Goal: Task Accomplishment & Management: Manage account settings

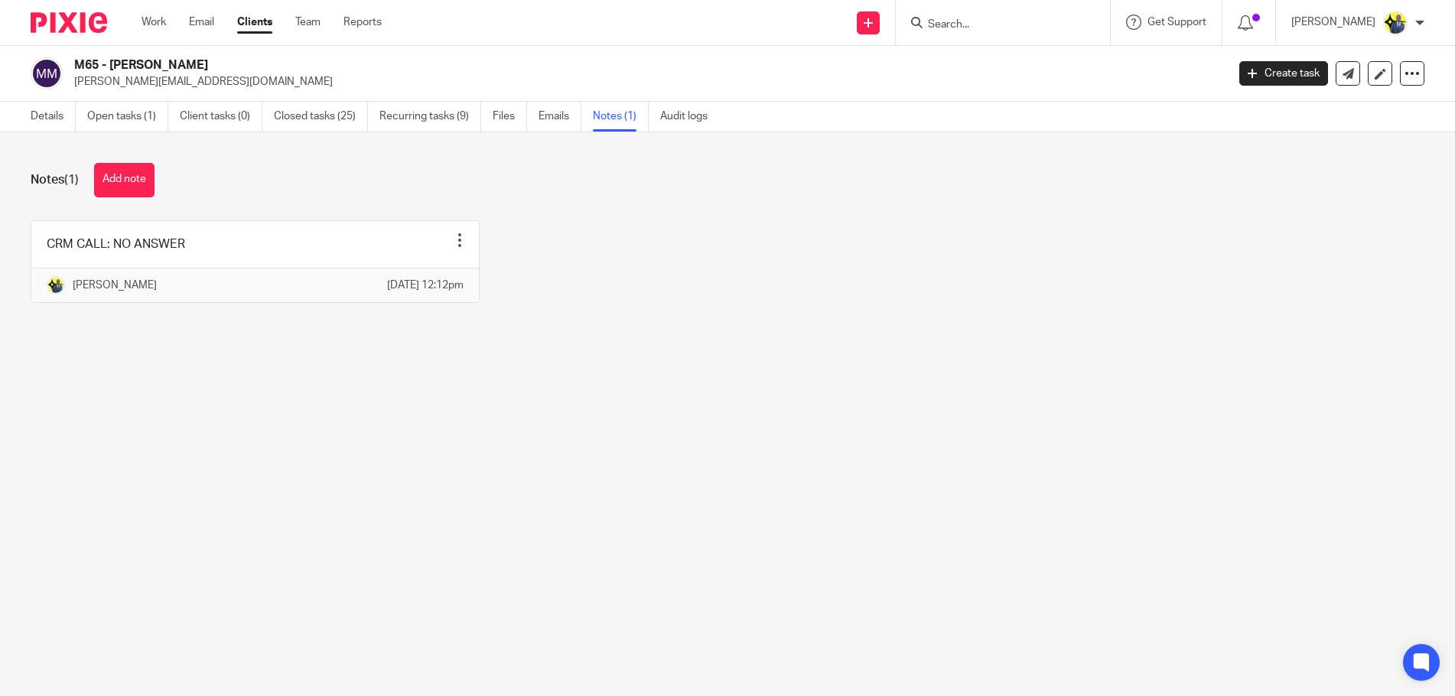
click at [978, 28] on input "Search" at bounding box center [996, 25] width 138 height 14
type input "L11"
drag, startPoint x: 1005, startPoint y: 64, endPoint x: 976, endPoint y: 65, distance: 28.4
click at [976, 65] on link at bounding box center [1053, 65] width 259 height 35
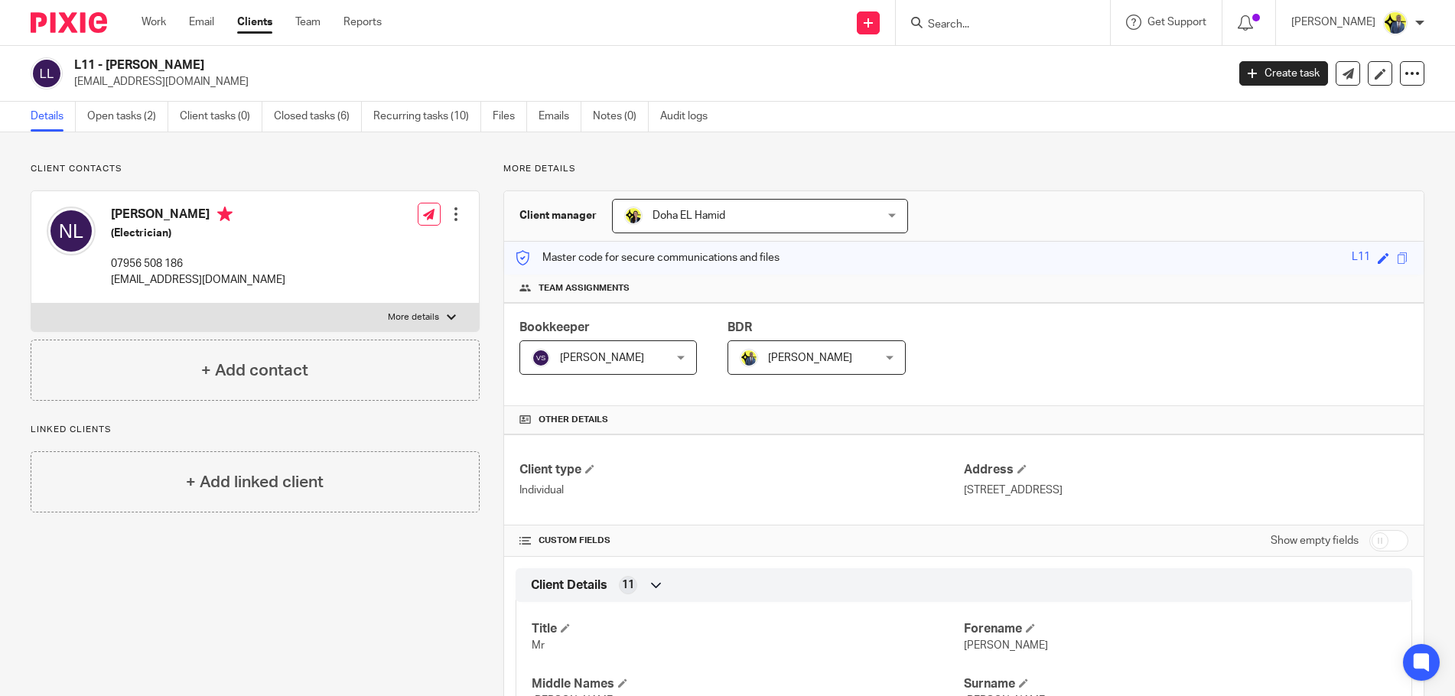
click at [171, 60] on h2 "L11 - NORMAN LINDSAY" at bounding box center [531, 65] width 914 height 16
click at [178, 60] on h2 "L11 - NORMAN LINDSAY" at bounding box center [531, 65] width 914 height 16
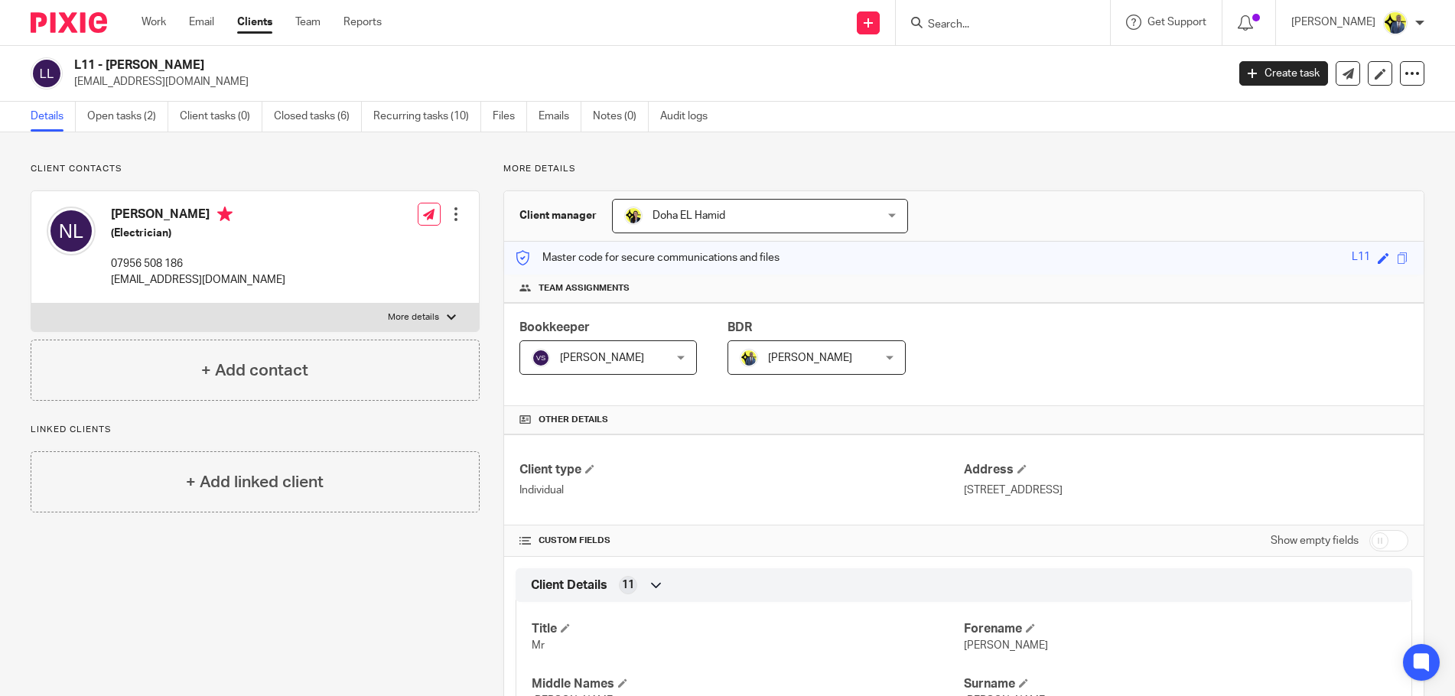
drag, startPoint x: 220, startPoint y: 62, endPoint x: 110, endPoint y: 65, distance: 110.2
click at [110, 65] on h2 "L11 - [PERSON_NAME]" at bounding box center [531, 65] width 914 height 16
copy h2 "NORMAN LINDSAY"
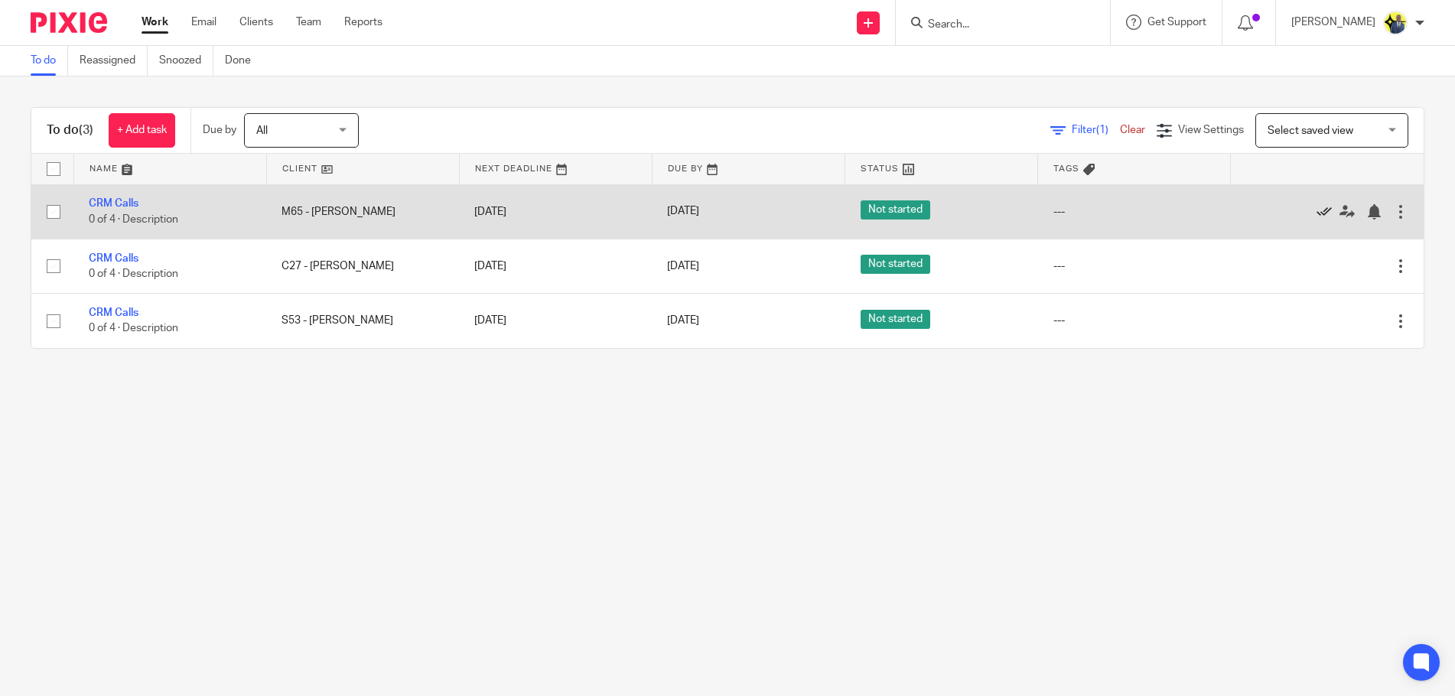
click at [1317, 213] on icon at bounding box center [1324, 211] width 15 height 15
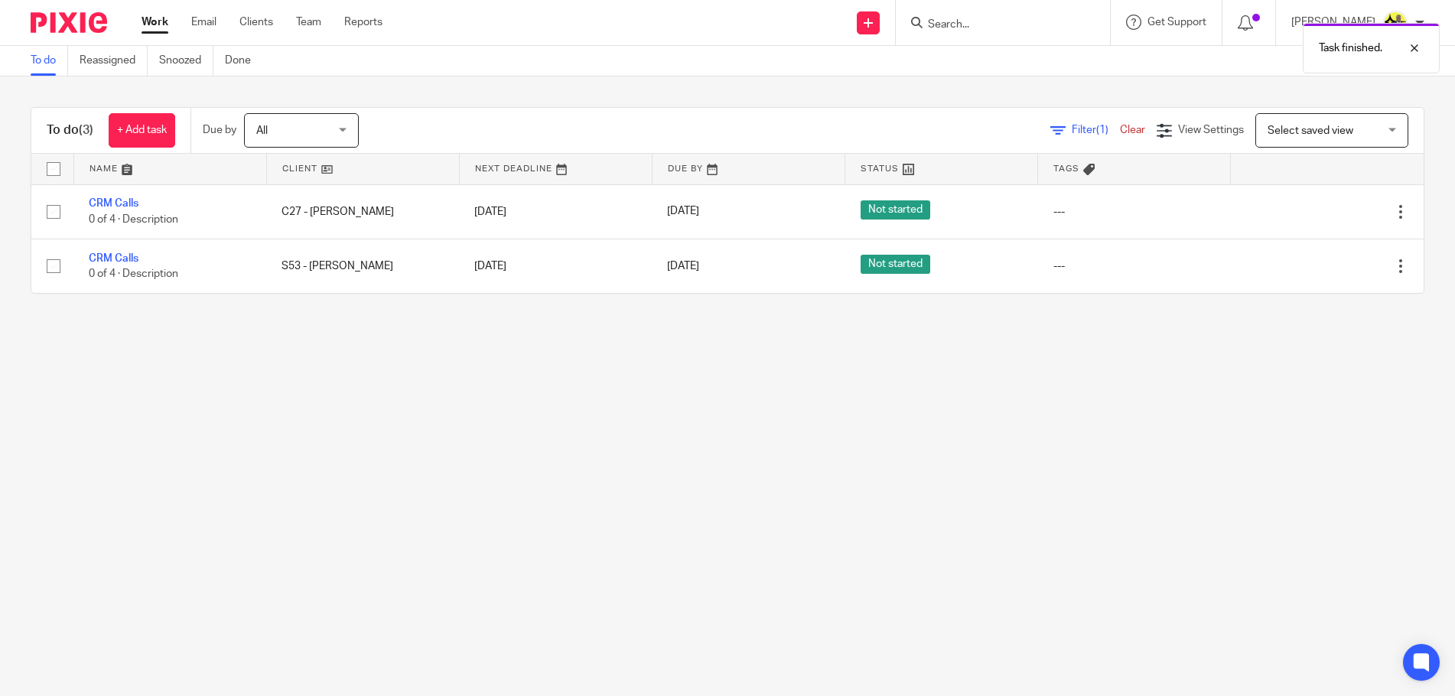
click at [1004, 28] on div "Task finished." at bounding box center [1084, 44] width 712 height 58
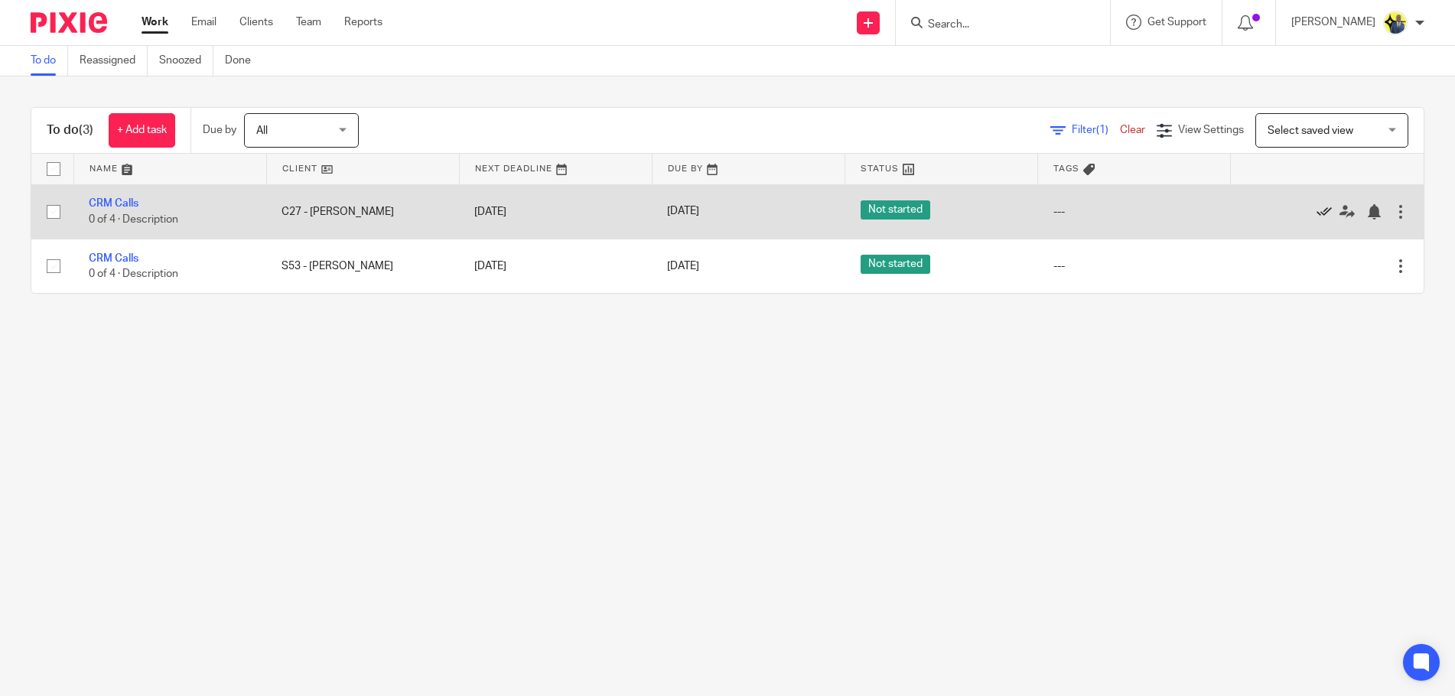
click at [1317, 207] on icon at bounding box center [1324, 211] width 15 height 15
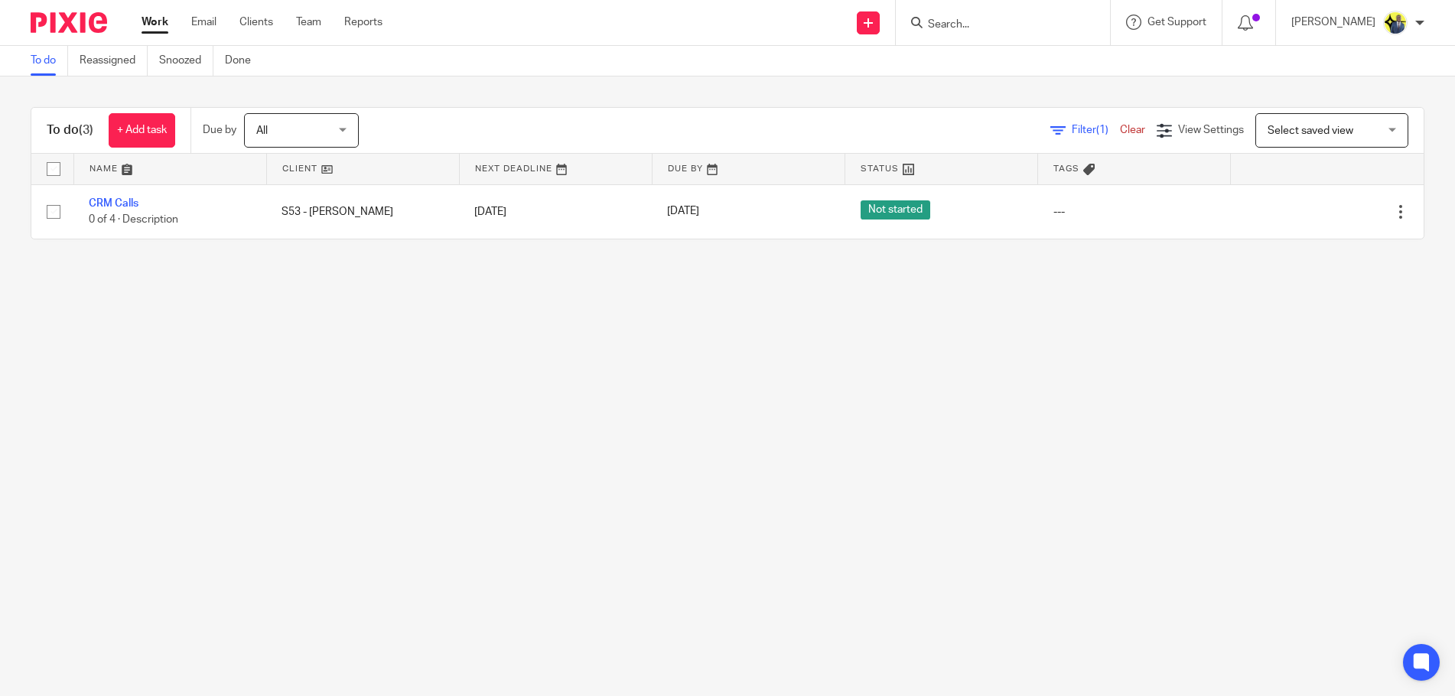
click at [1015, 5] on div at bounding box center [1003, 22] width 214 height 45
click at [1003, 23] on input "Search" at bounding box center [996, 25] width 138 height 14
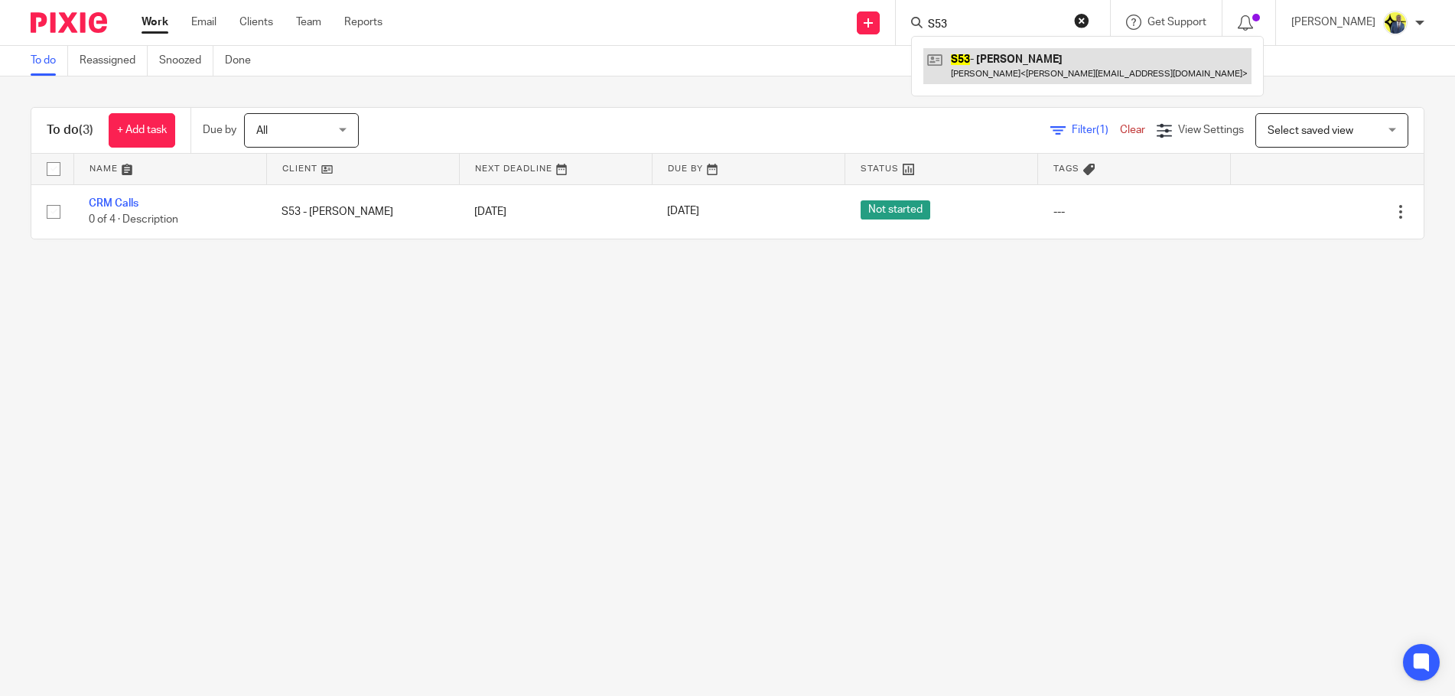
type input "S53"
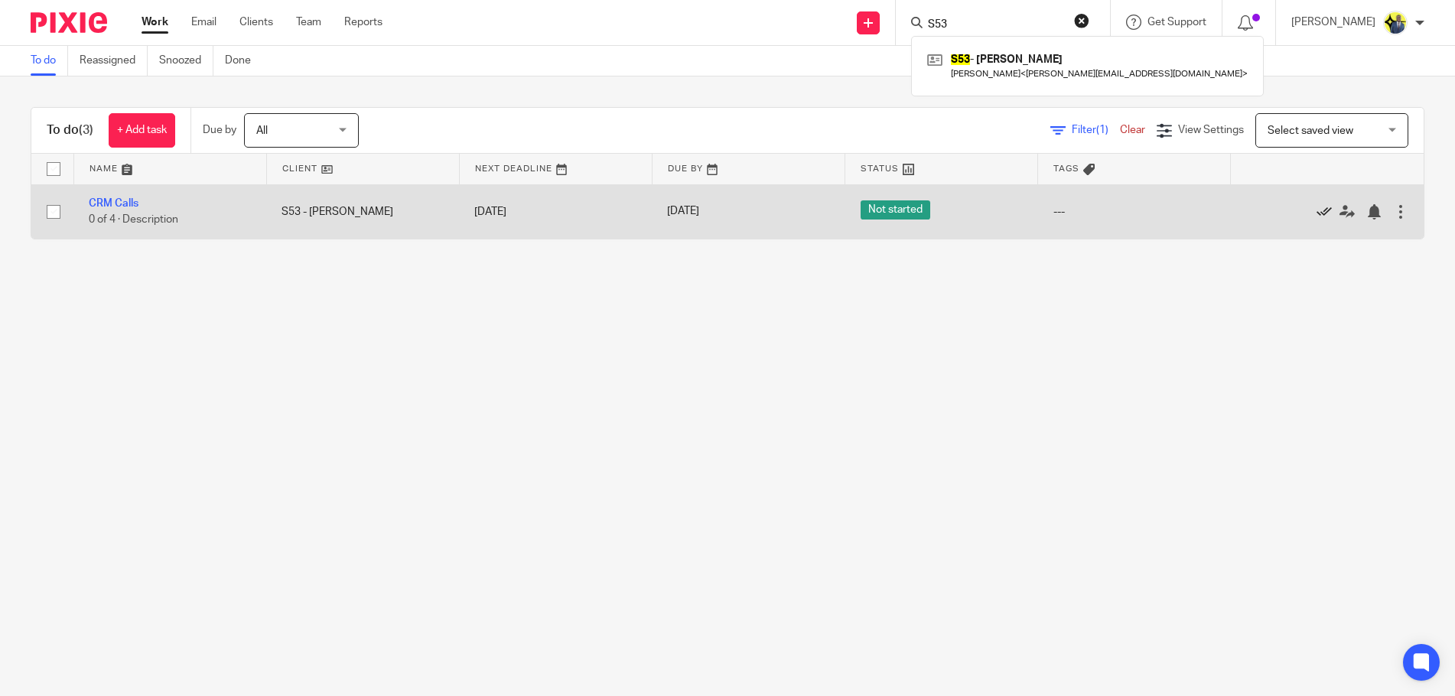
click at [1317, 211] on icon at bounding box center [1324, 211] width 15 height 15
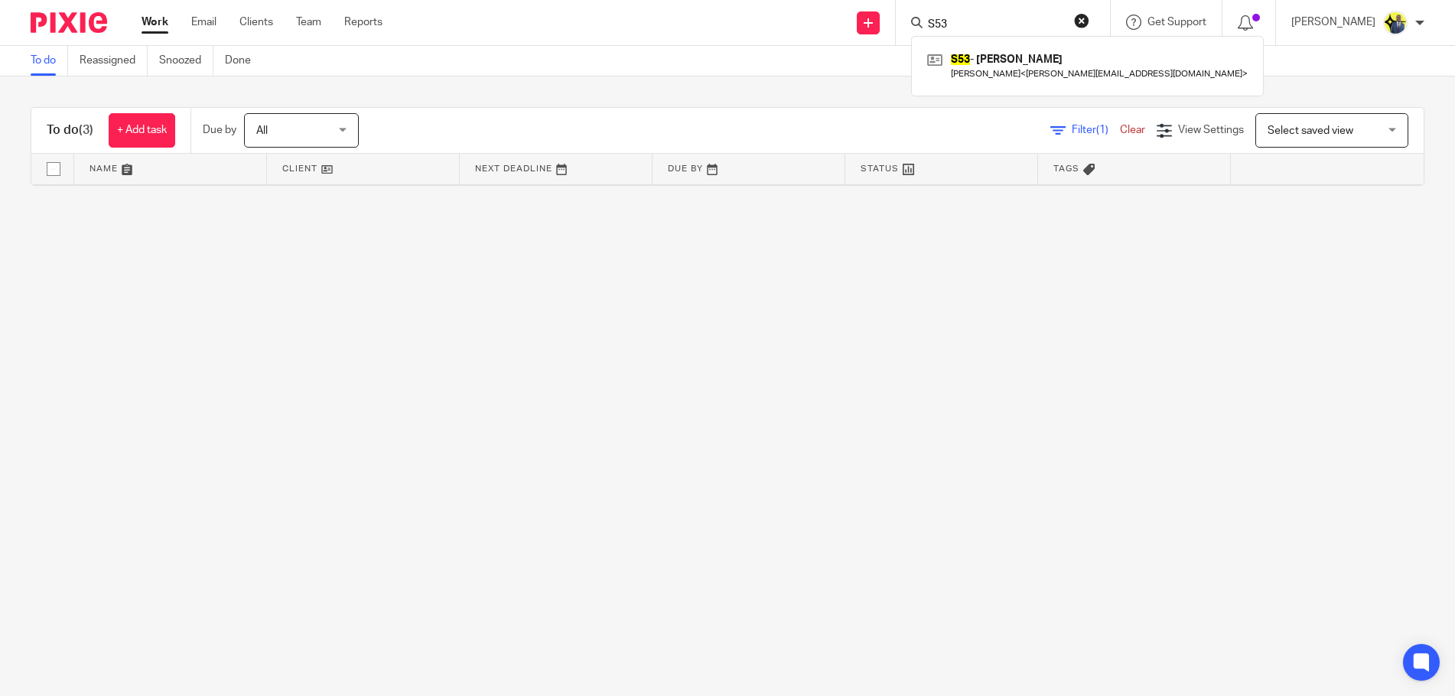
click at [406, 350] on main "To do Reassigned Snoozed Done To do (3) + Add task Due by All All Today Tomorro…" at bounding box center [727, 348] width 1455 height 696
click at [266, 24] on link "Clients" at bounding box center [257, 22] width 34 height 15
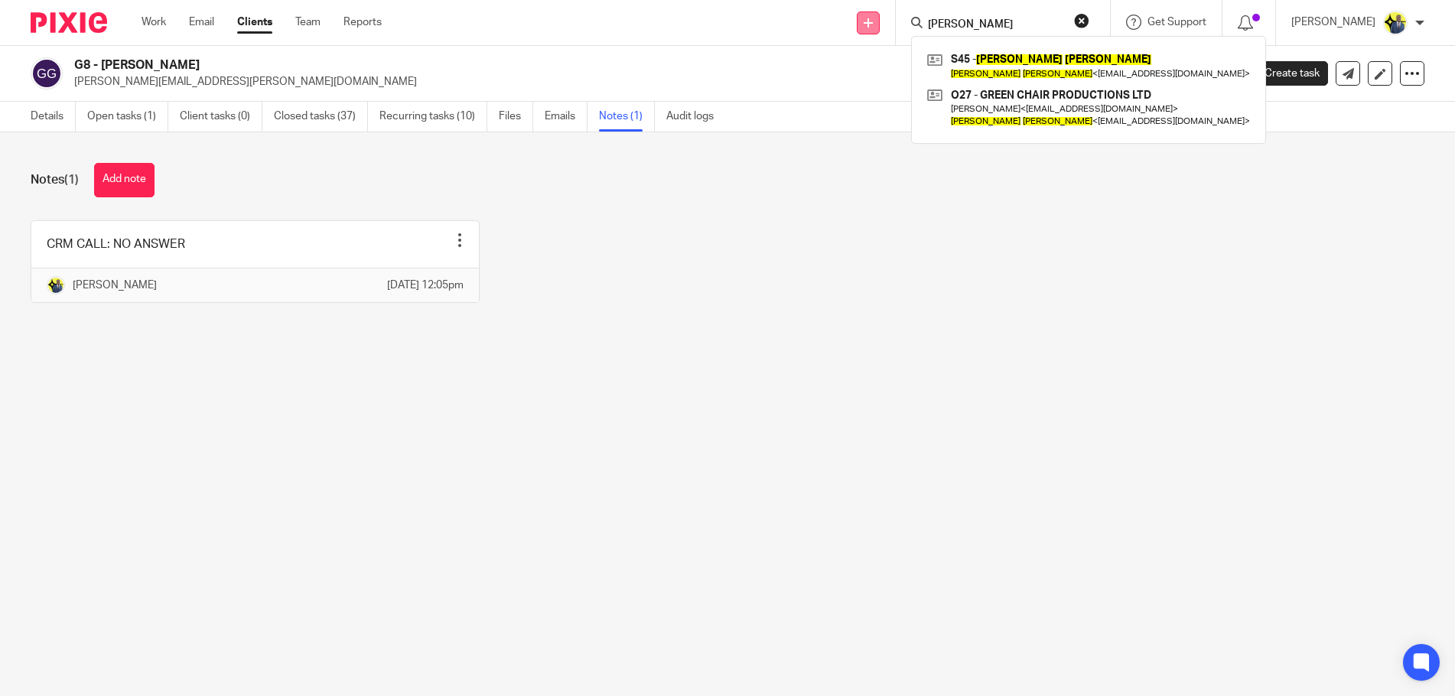
drag, startPoint x: 1046, startPoint y: 23, endPoint x: 892, endPoint y: 15, distance: 154.0
click at [892, 15] on div "Send new email Create task Add client Request signature [PERSON_NAME] S45 - [PE…" at bounding box center [930, 22] width 1051 height 45
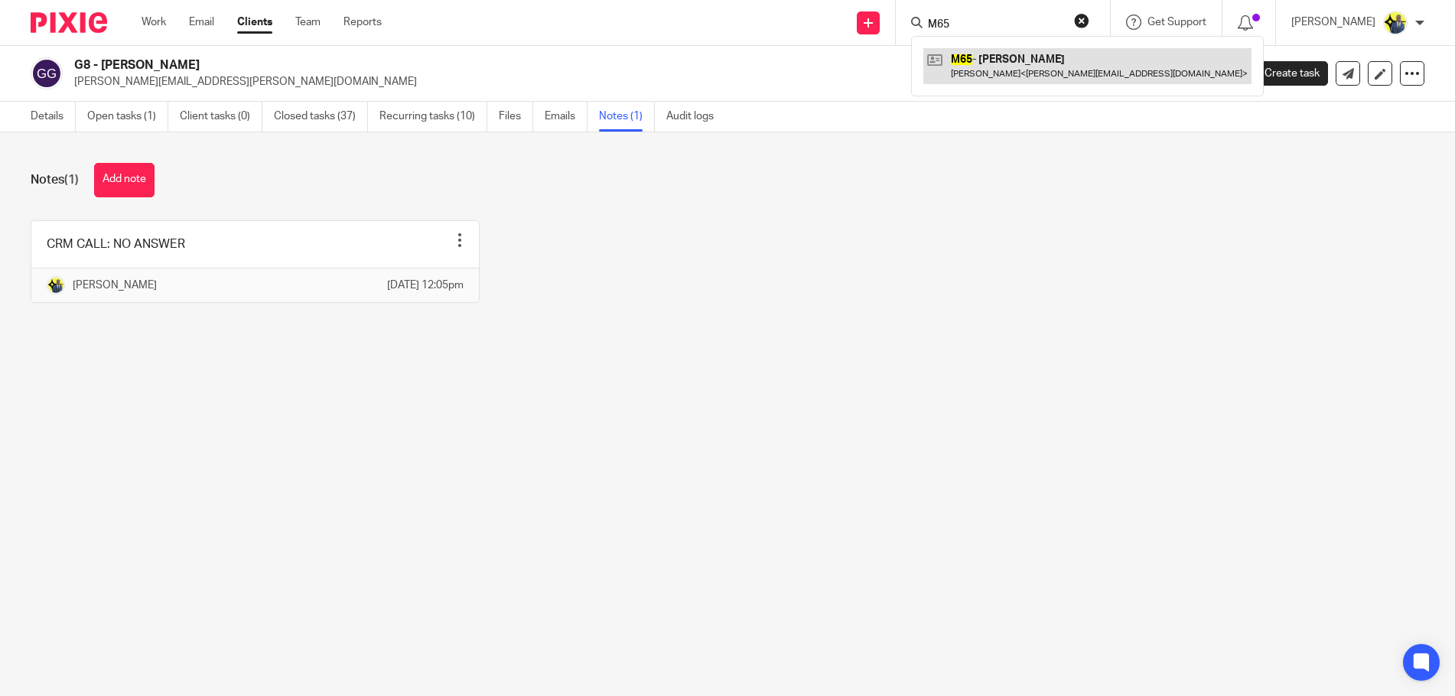
type input "M65"
click at [1032, 63] on link at bounding box center [1088, 65] width 328 height 35
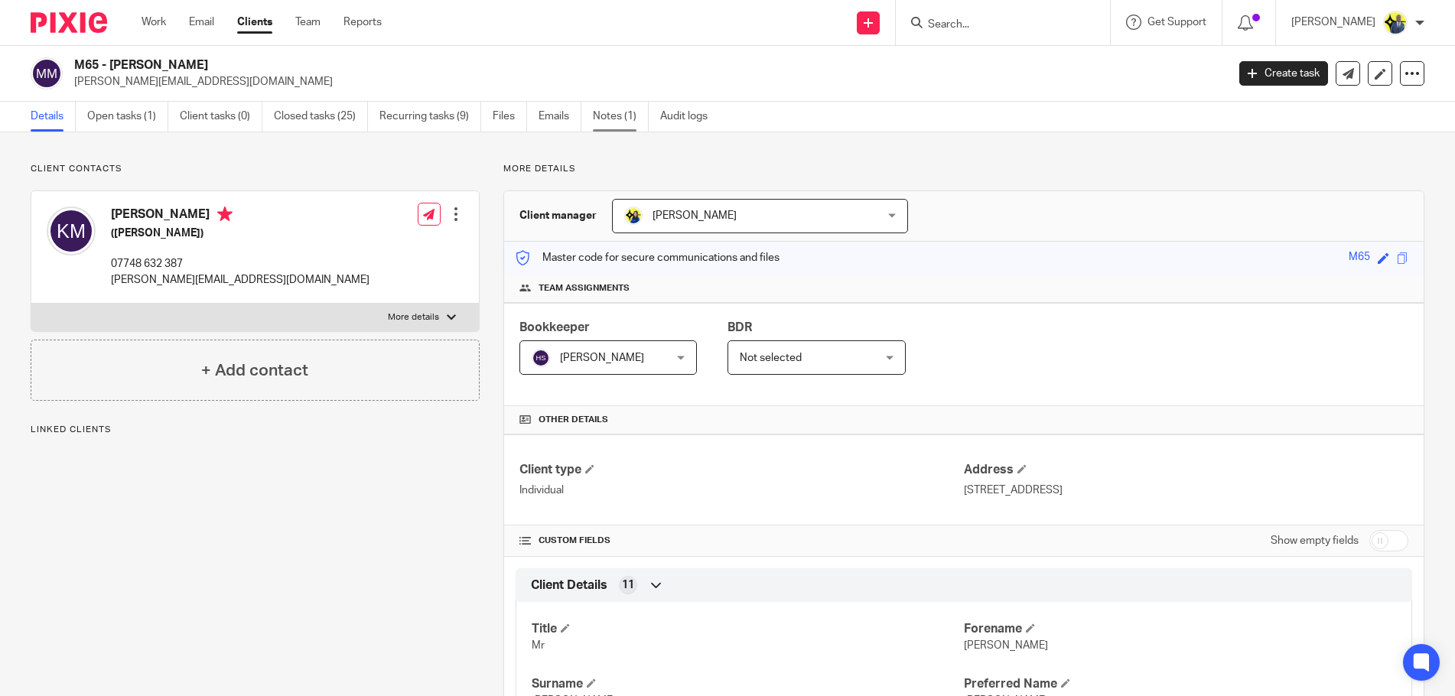
click at [623, 113] on link "Notes (1)" at bounding box center [621, 117] width 56 height 30
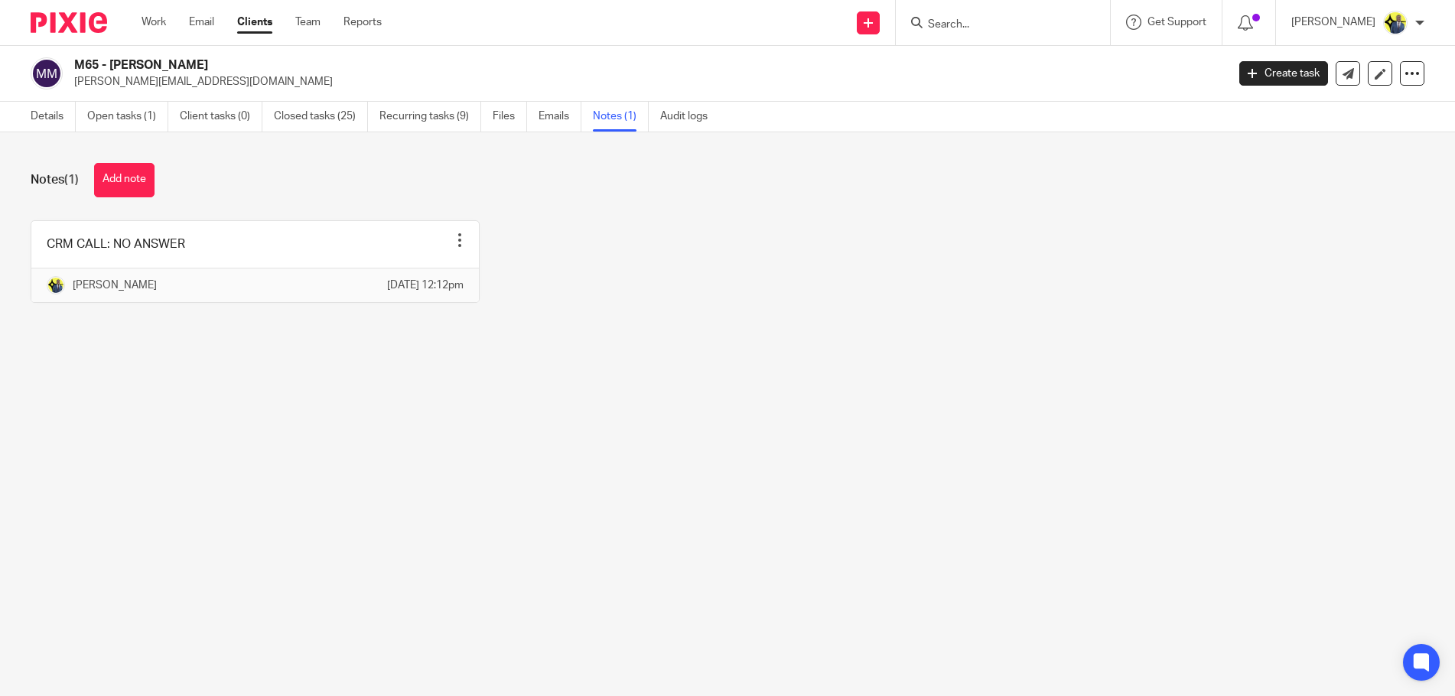
click at [958, 25] on input "Search" at bounding box center [996, 25] width 138 height 14
type input "C27"
click at [996, 64] on link at bounding box center [1053, 65] width 259 height 35
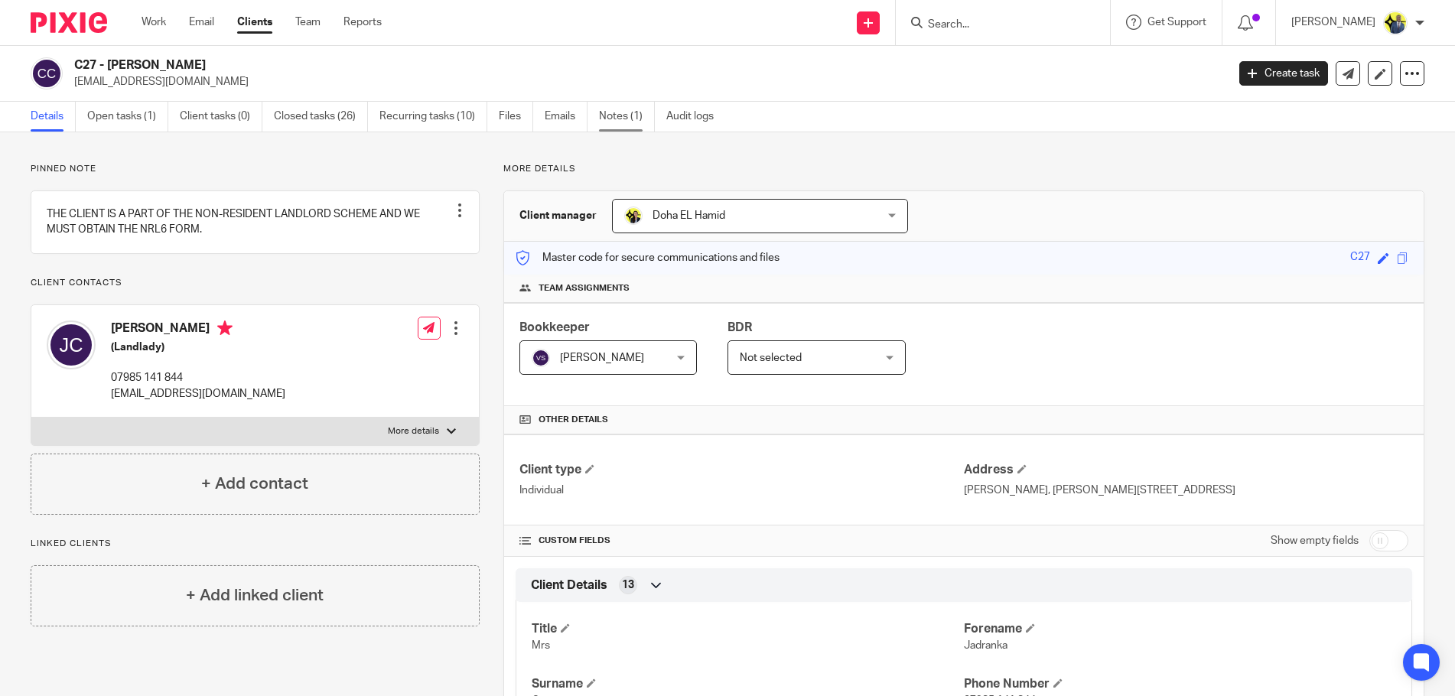
click at [624, 124] on link "Notes (1)" at bounding box center [627, 117] width 56 height 30
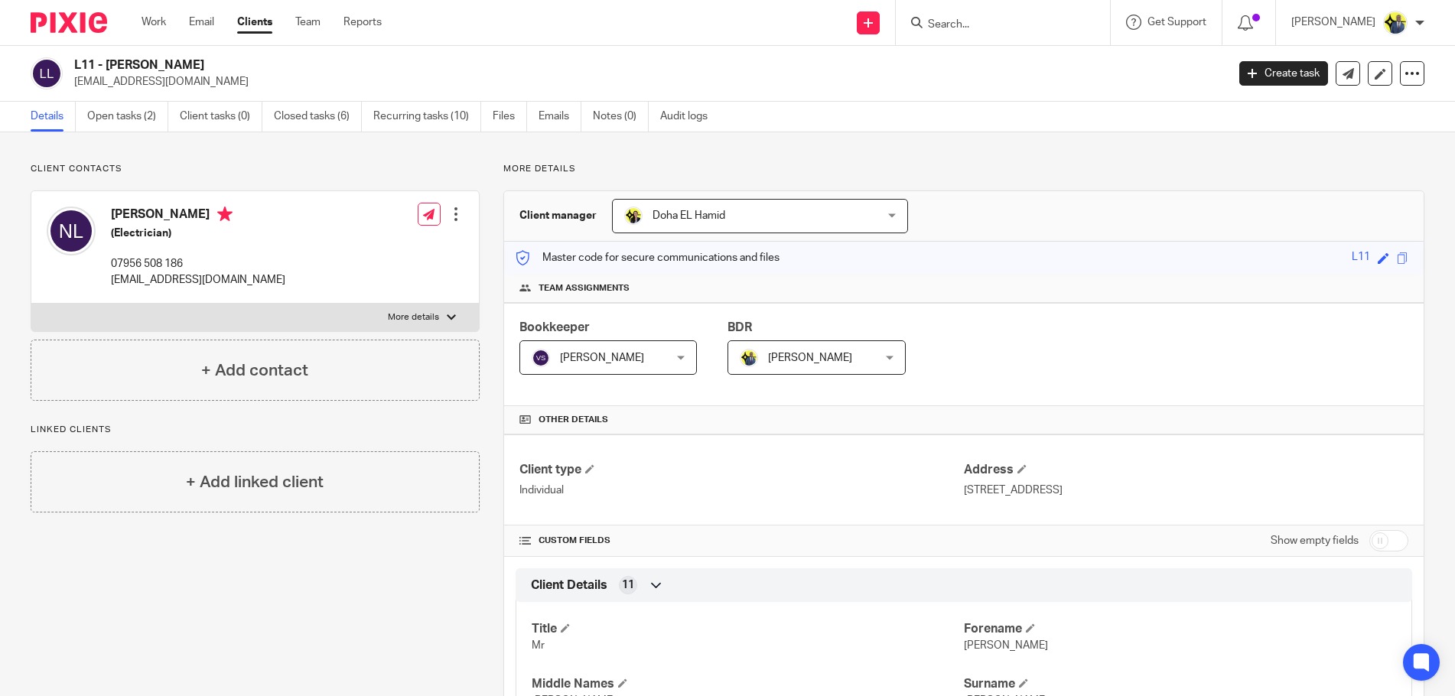
click at [1022, 29] on input "Search" at bounding box center [996, 25] width 138 height 14
type input "0"
type input "O7"
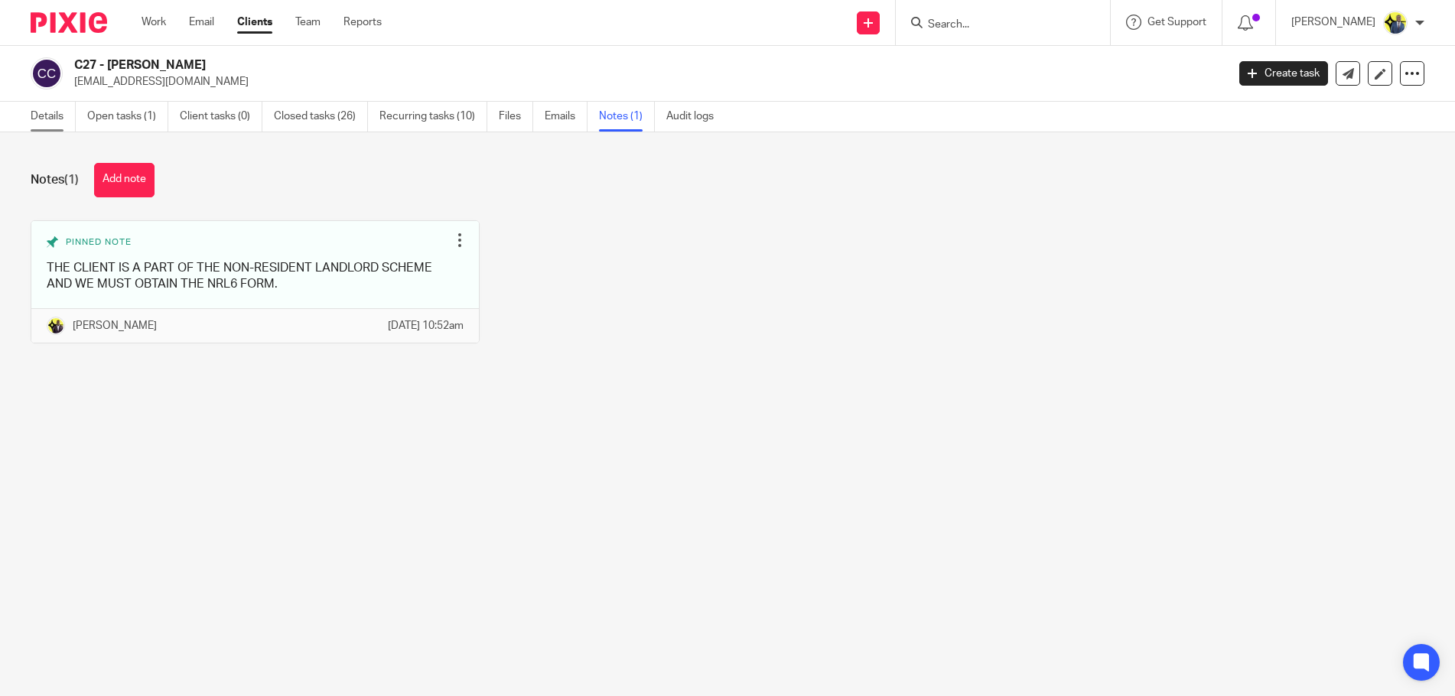
click at [34, 119] on link "Details" at bounding box center [53, 117] width 45 height 30
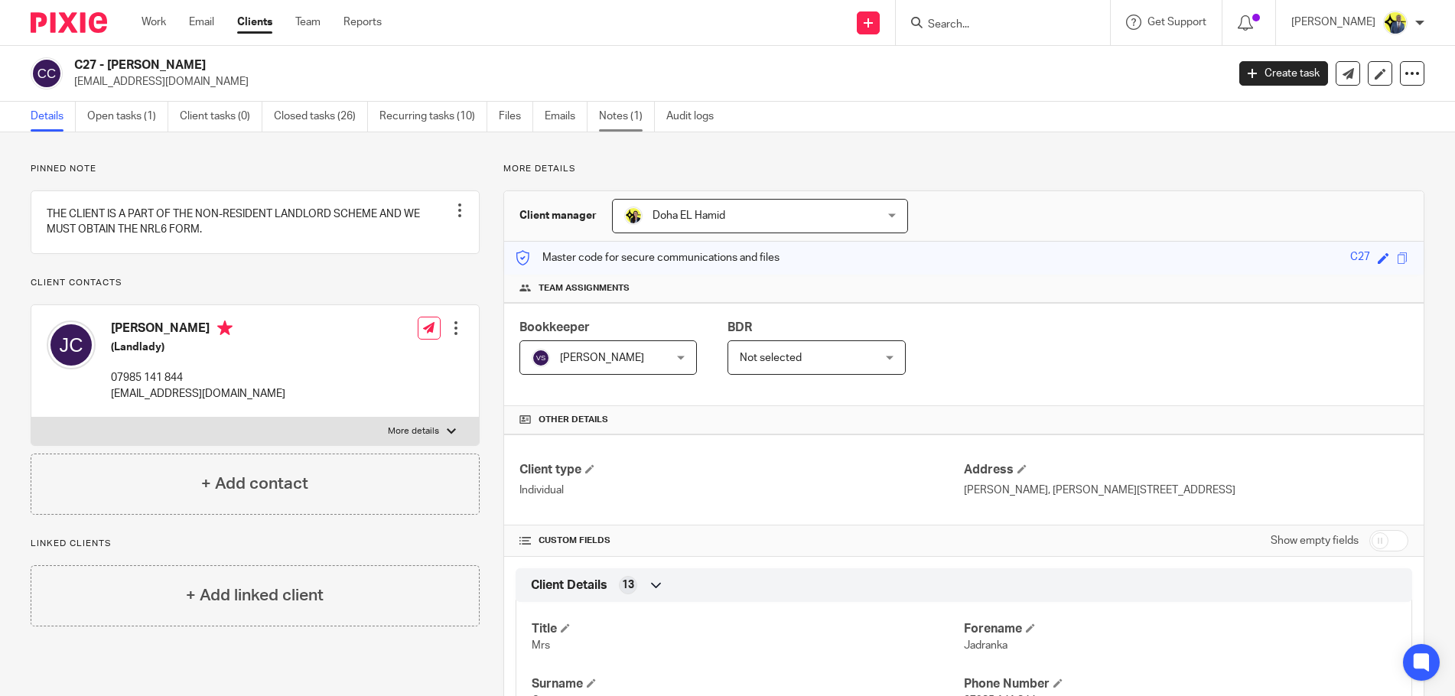
click at [626, 106] on link "Notes (1)" at bounding box center [627, 117] width 56 height 30
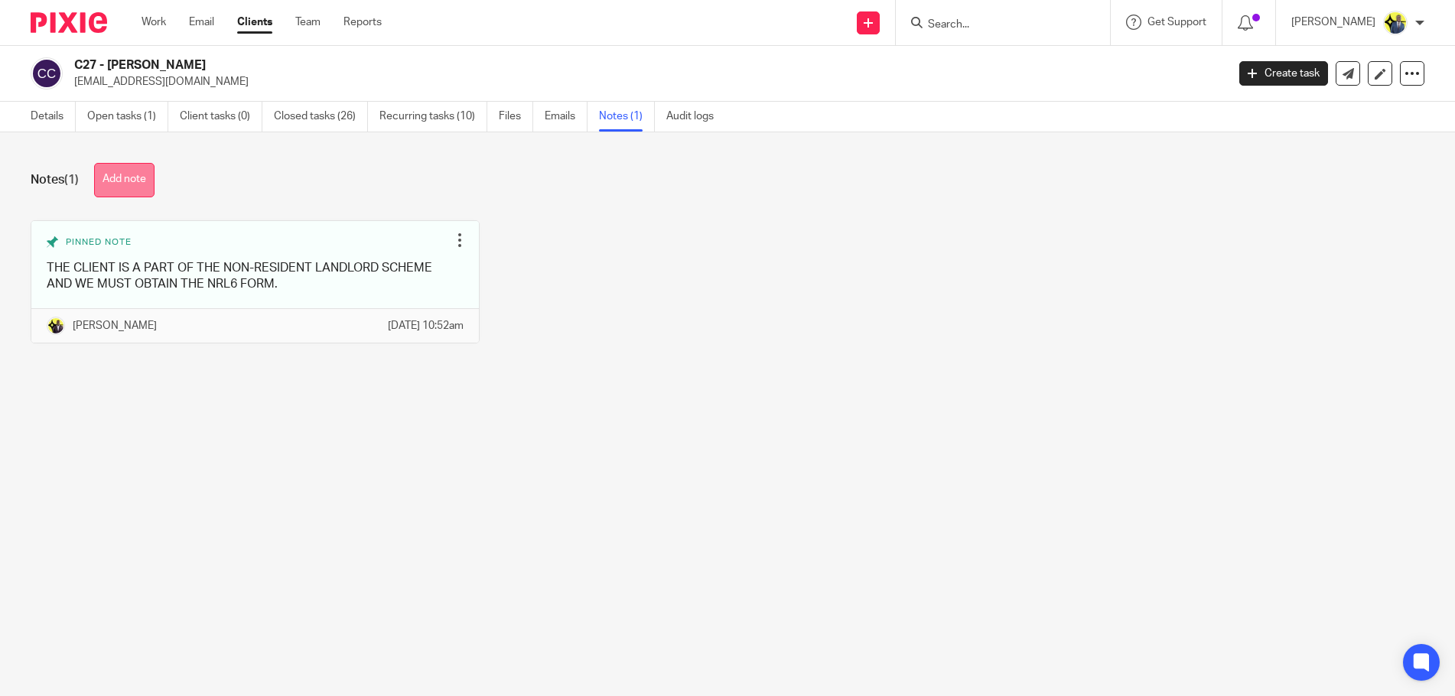
click at [118, 187] on button "Add note" at bounding box center [124, 180] width 60 height 34
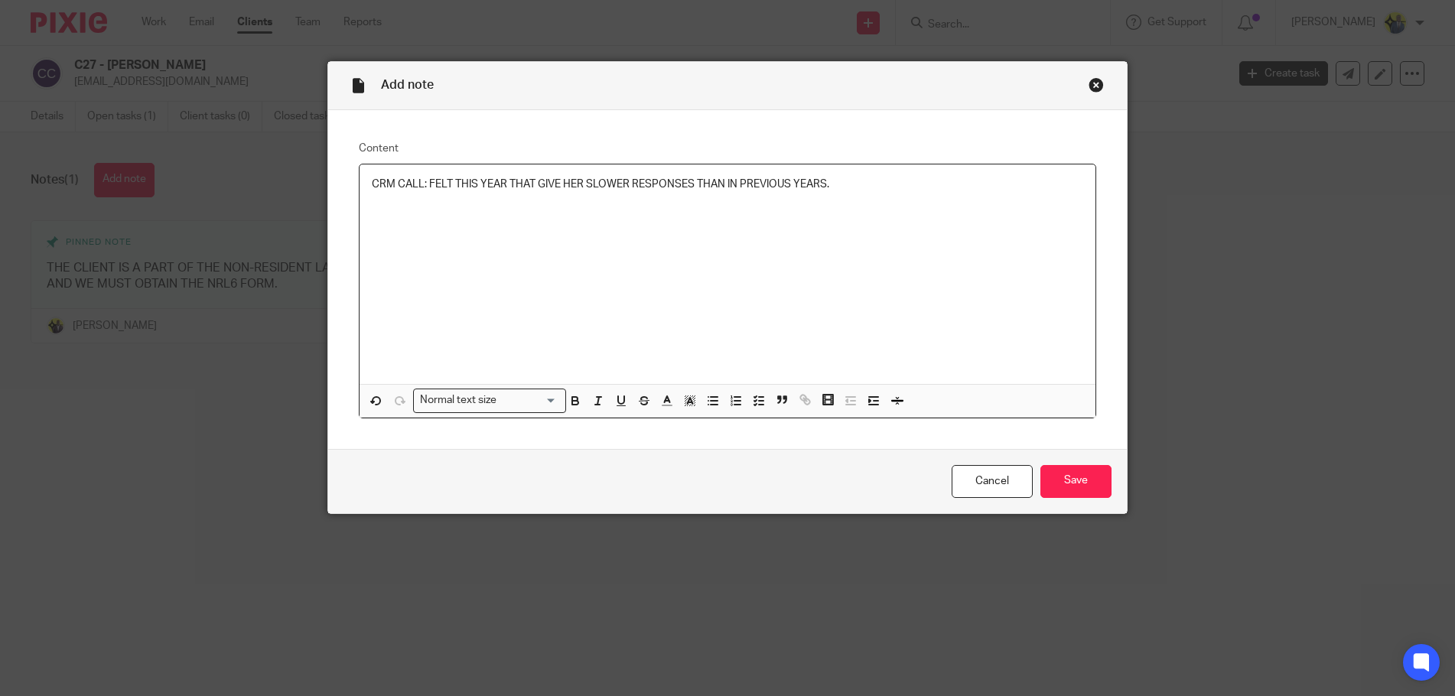
click at [420, 181] on p "CRM CALL: FELT THIS YEAR THAT GIVE HER SLOWER RESPONSES THAN IN PREVIOUS YEARS." at bounding box center [728, 184] width 712 height 15
click at [422, 179] on p "CRM CALL:SHE FELT THIS YEAR THAT GIVE HER SLOWER RESPONSES THAN IN PREVIOUS YEA…" at bounding box center [728, 184] width 712 height 15
click at [474, 185] on p "CRM CALL: SHE FELT THIS YEAR THAT GIVE HER SLOWER RESPONSES THAN IN PREVIOUS YE…" at bounding box center [728, 184] width 712 height 15
click at [1080, 474] on input "Save" at bounding box center [1076, 481] width 71 height 33
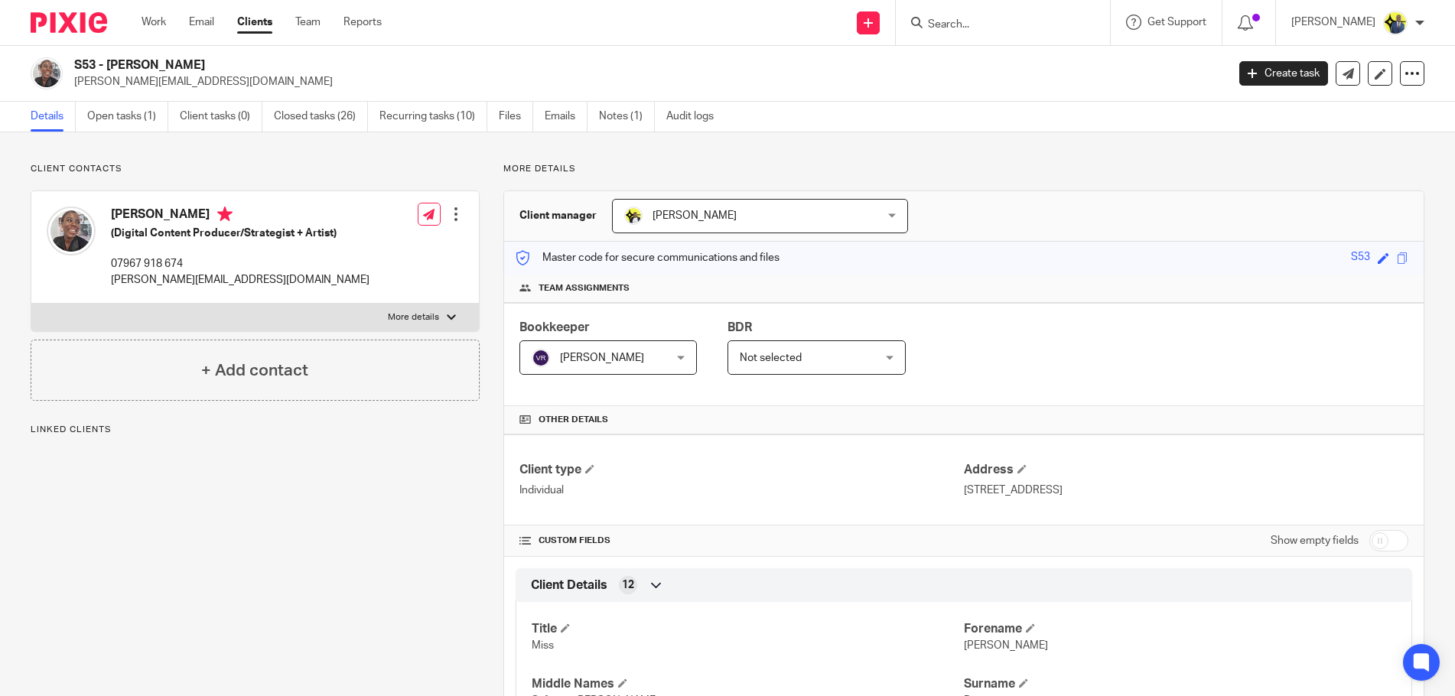
click at [147, 205] on div "[PERSON_NAME] (Digital Content Producer/Strategist + Artist) 07967 918 674 [PER…" at bounding box center [208, 247] width 323 height 96
click at [148, 207] on h4 "[PERSON_NAME]" at bounding box center [240, 216] width 259 height 19
click at [148, 207] on h4 "Anita Boateng" at bounding box center [240, 216] width 259 height 19
copy h4 "Anita Boateng"
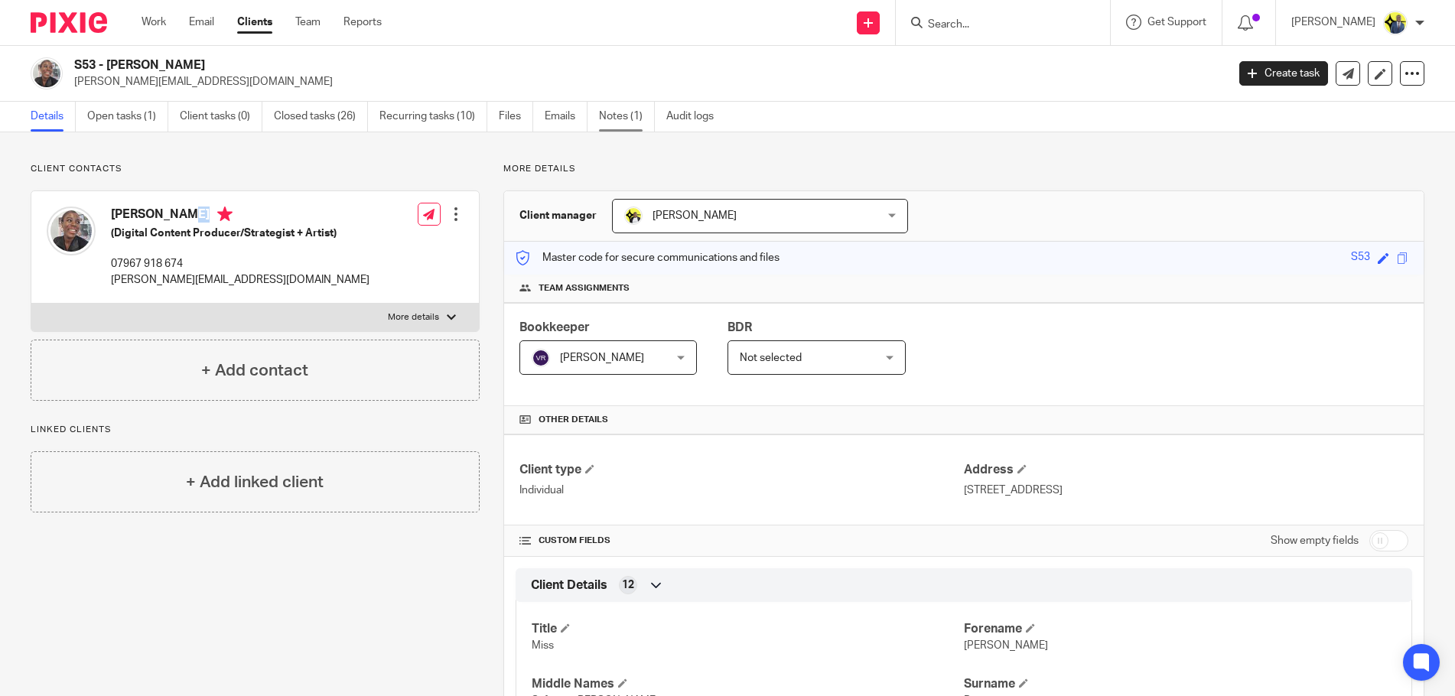
click at [611, 118] on link "Notes (1)" at bounding box center [627, 117] width 56 height 30
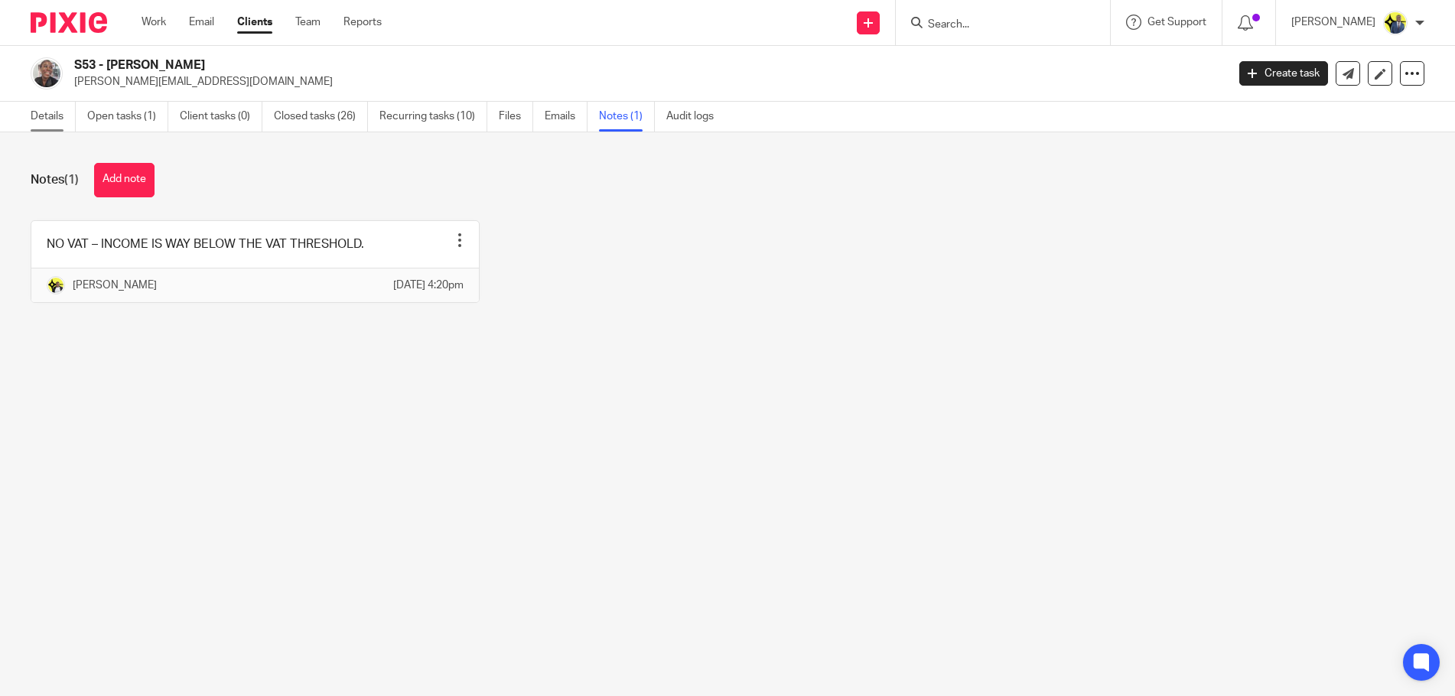
click at [46, 116] on link "Details" at bounding box center [53, 117] width 45 height 30
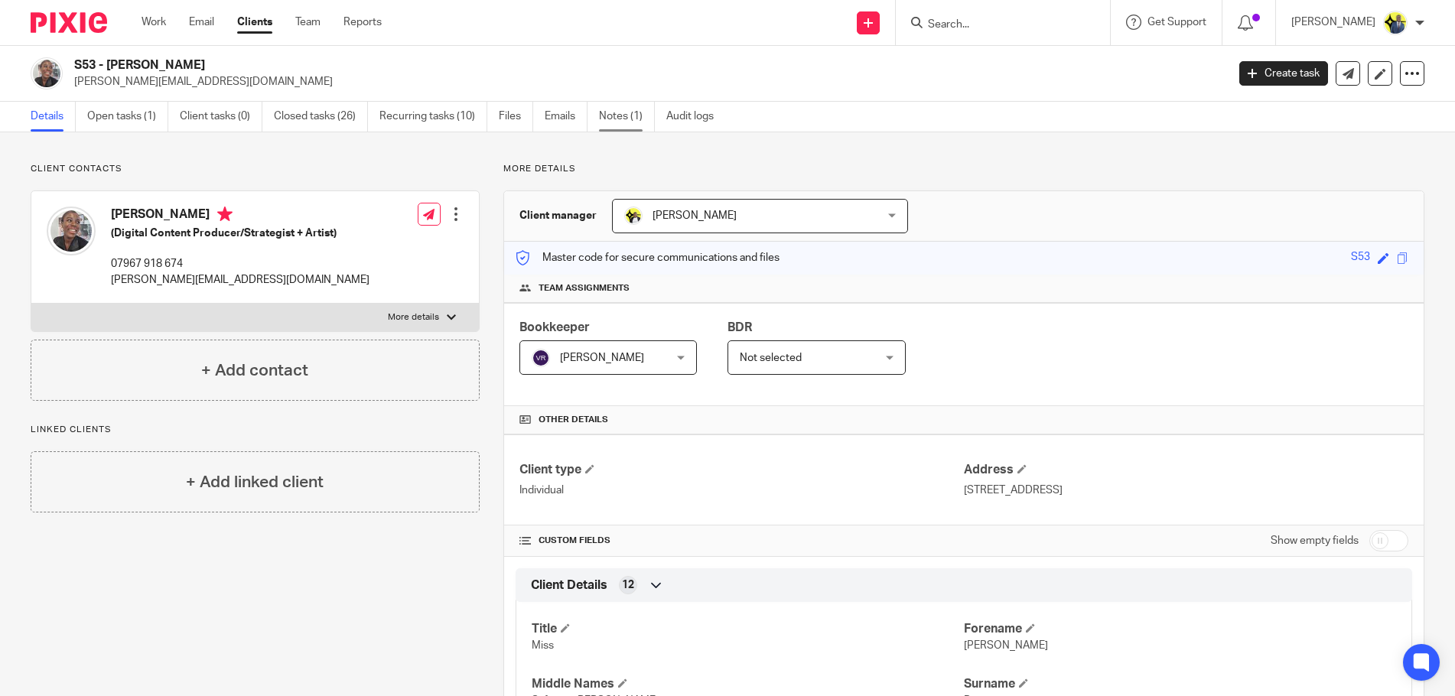
click at [615, 120] on link "Notes (1)" at bounding box center [627, 117] width 56 height 30
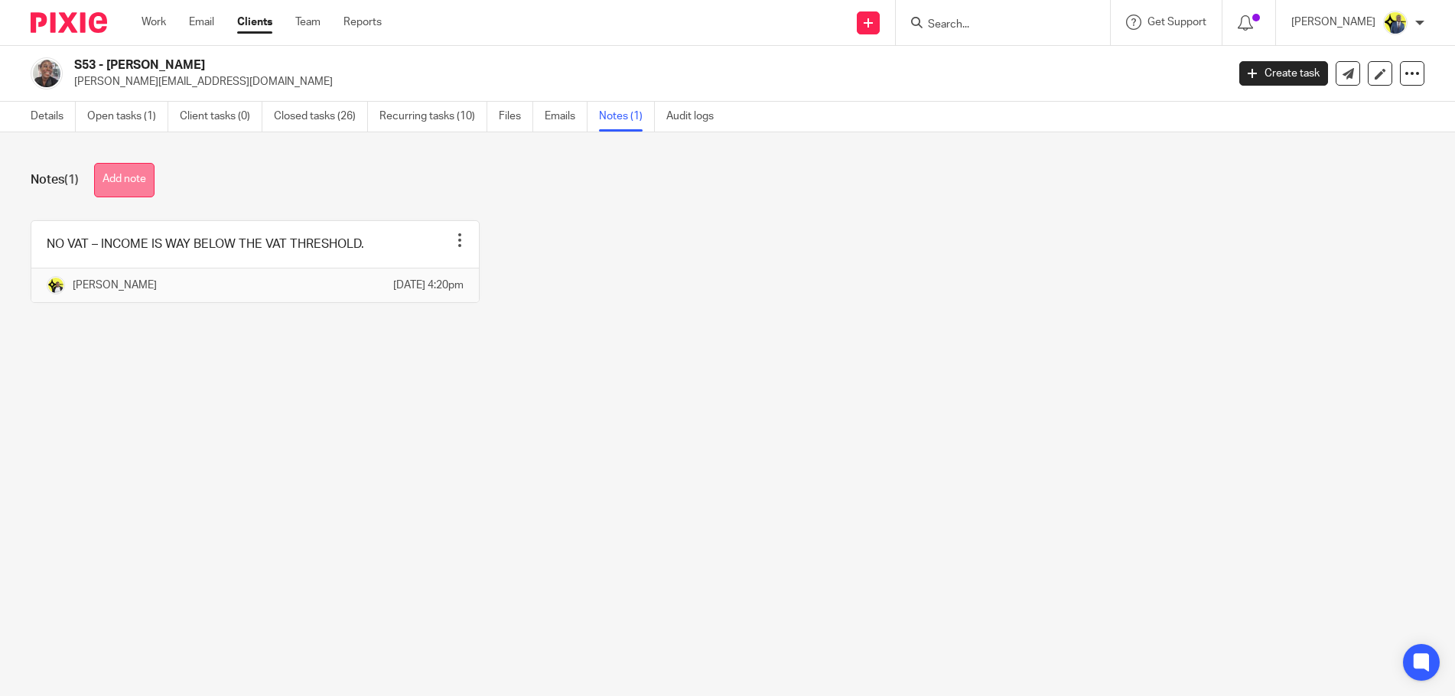
click at [139, 185] on button "Add note" at bounding box center [124, 180] width 60 height 34
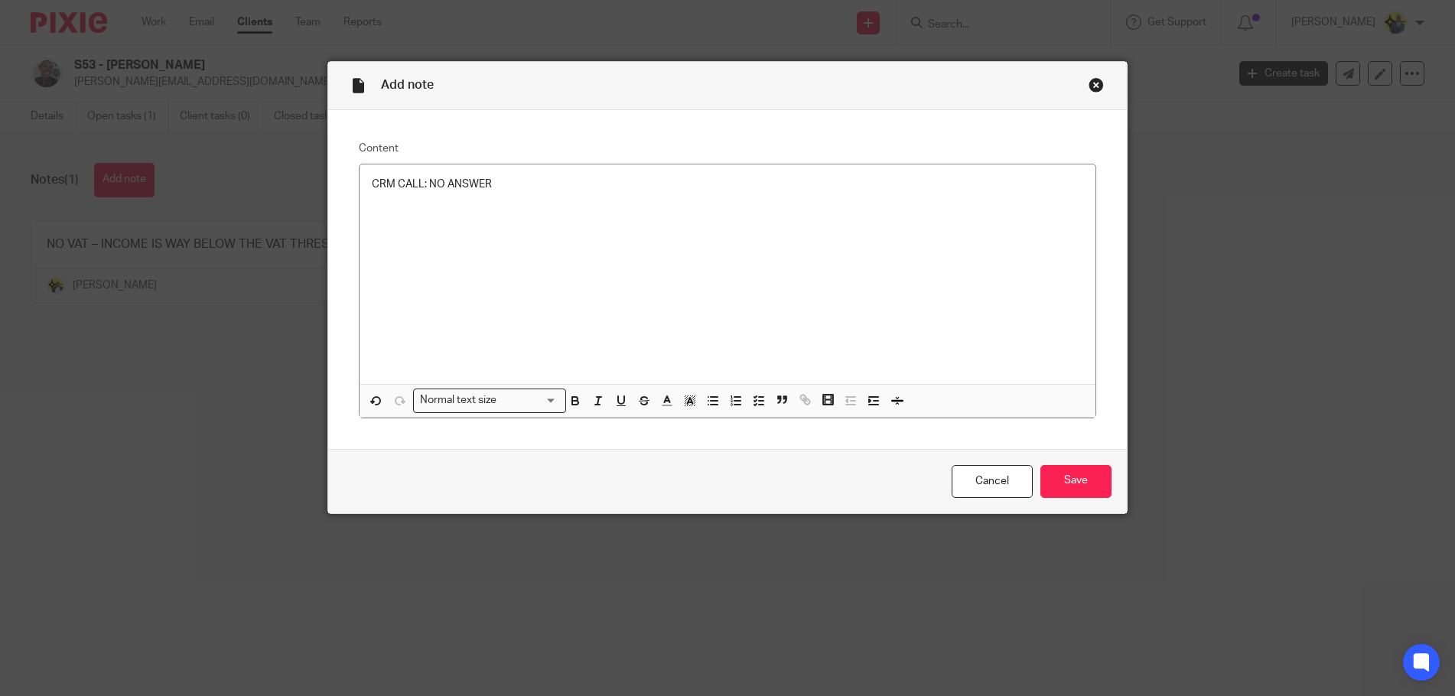
click at [1097, 500] on div "Cancel Save" at bounding box center [727, 481] width 799 height 64
click at [1087, 490] on input "Save" at bounding box center [1076, 481] width 71 height 33
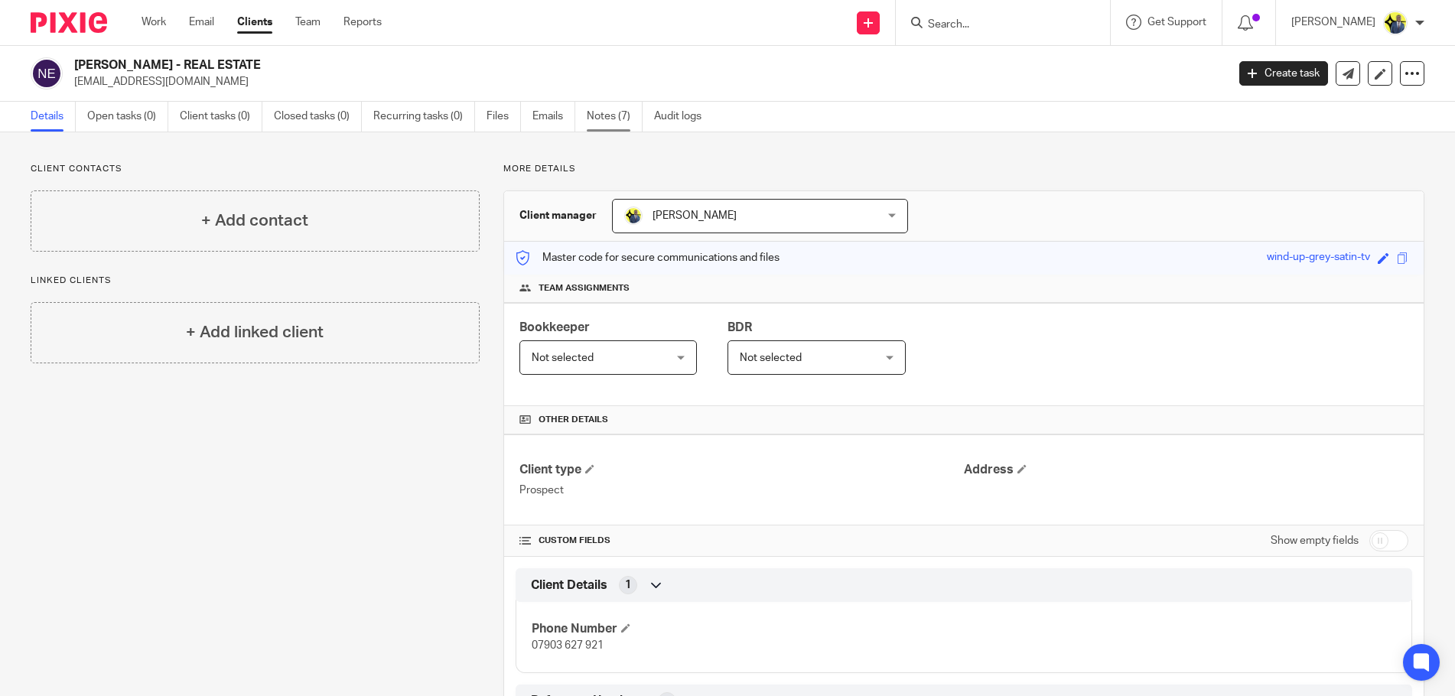
click at [601, 122] on link "Notes (7)" at bounding box center [615, 117] width 56 height 30
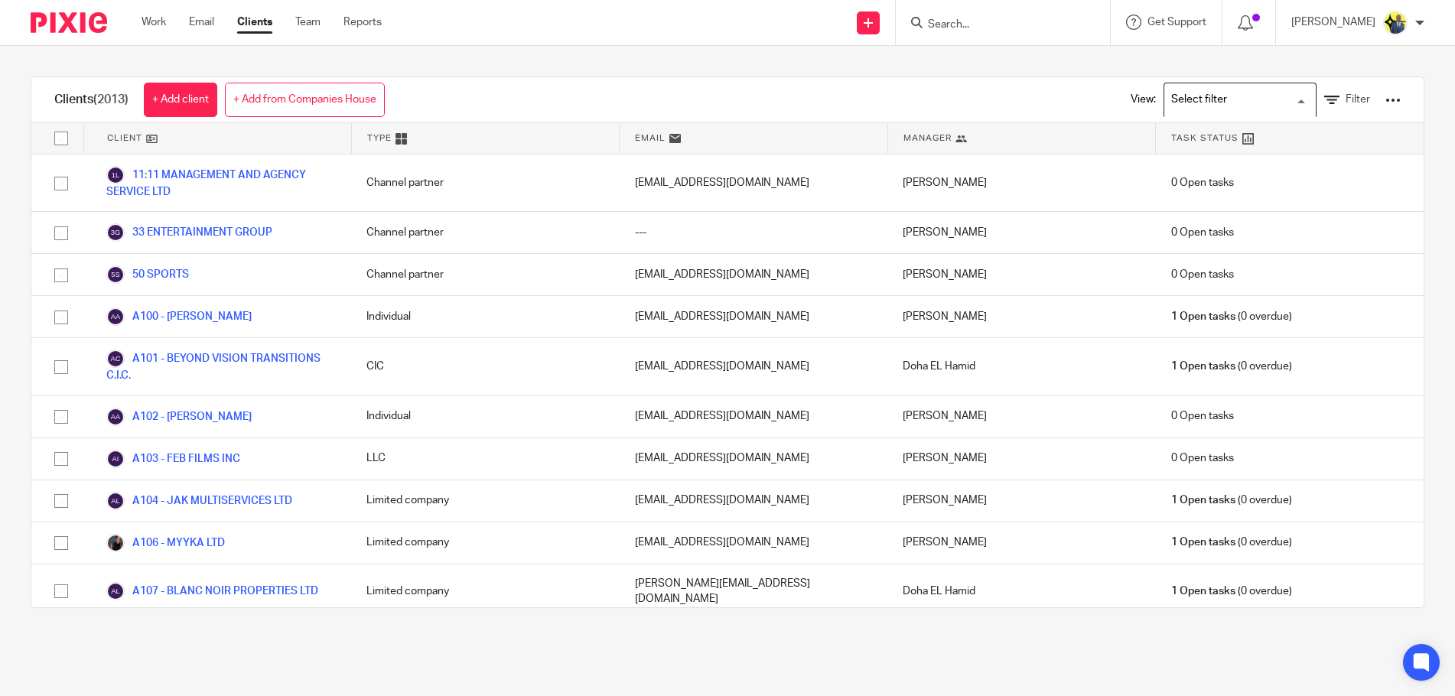
click at [1207, 96] on input "Search for option" at bounding box center [1237, 99] width 142 height 27
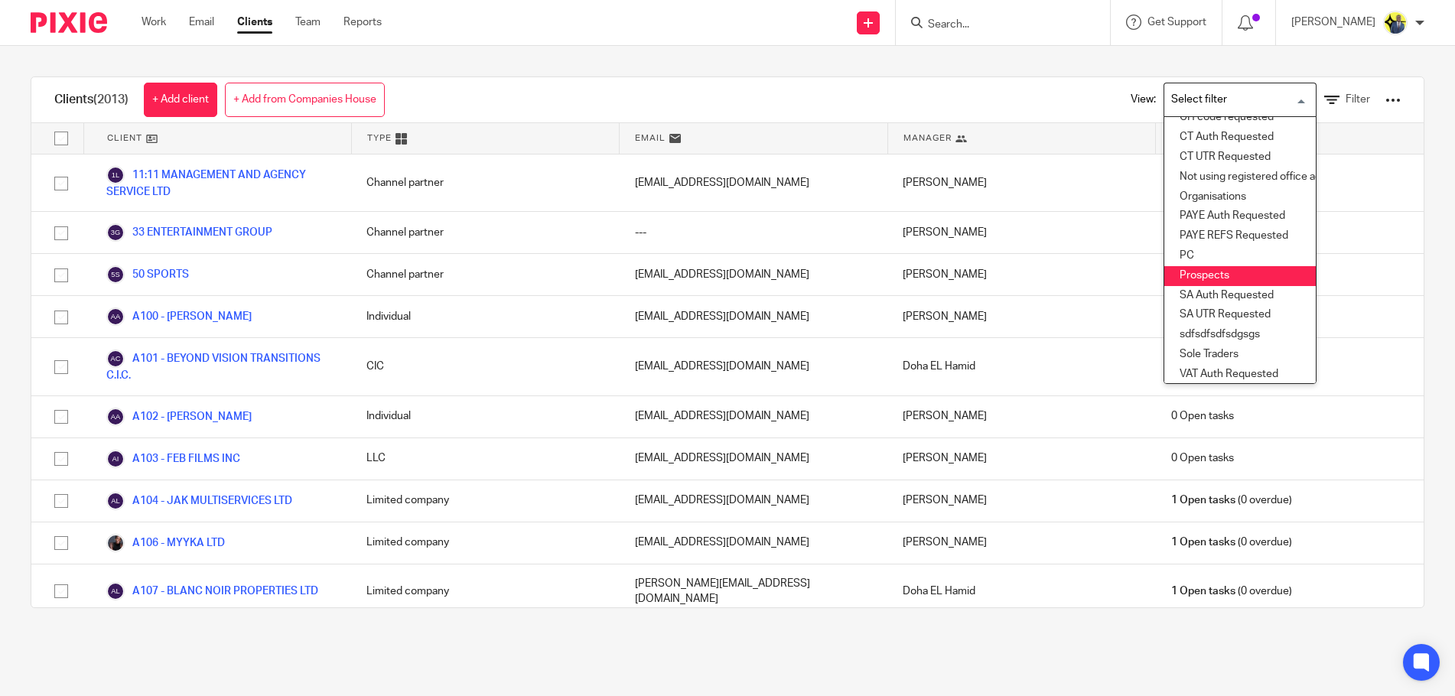
scroll to position [187, 0]
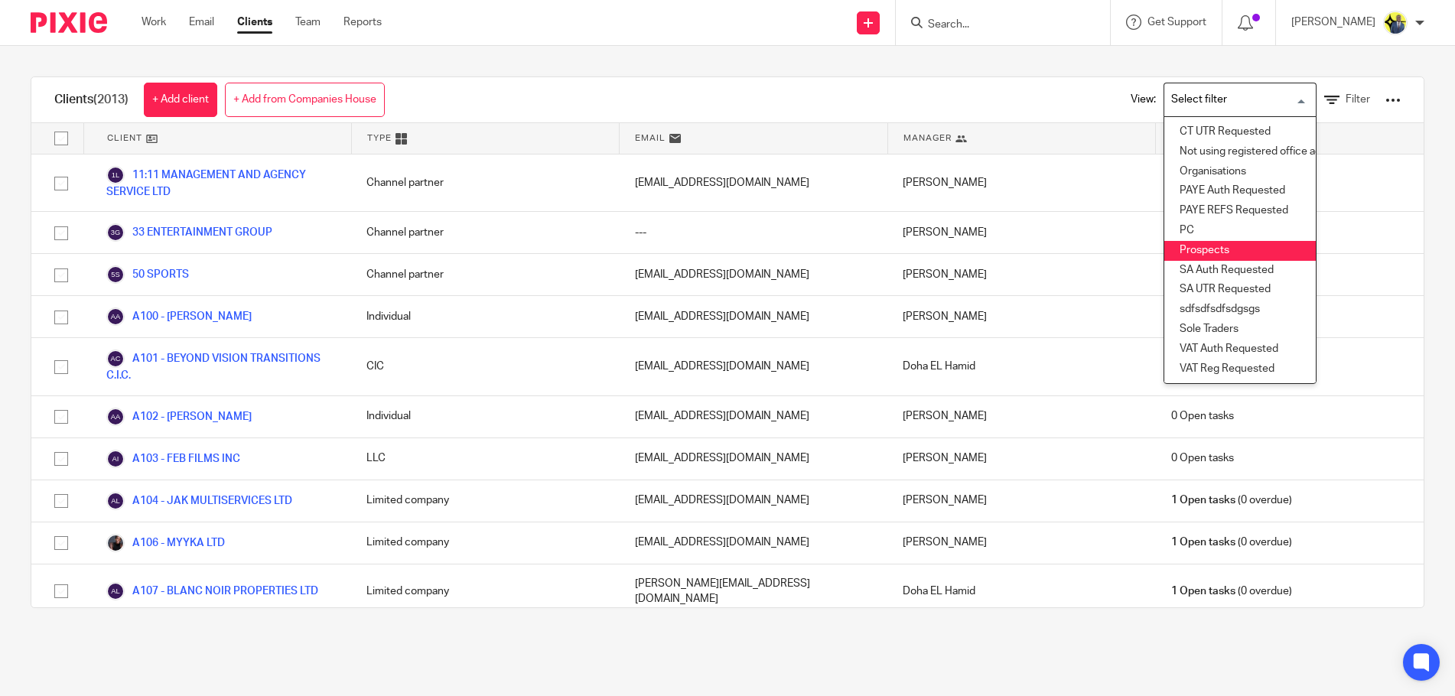
click at [1187, 241] on li "Prospects" at bounding box center [1241, 251] width 152 height 20
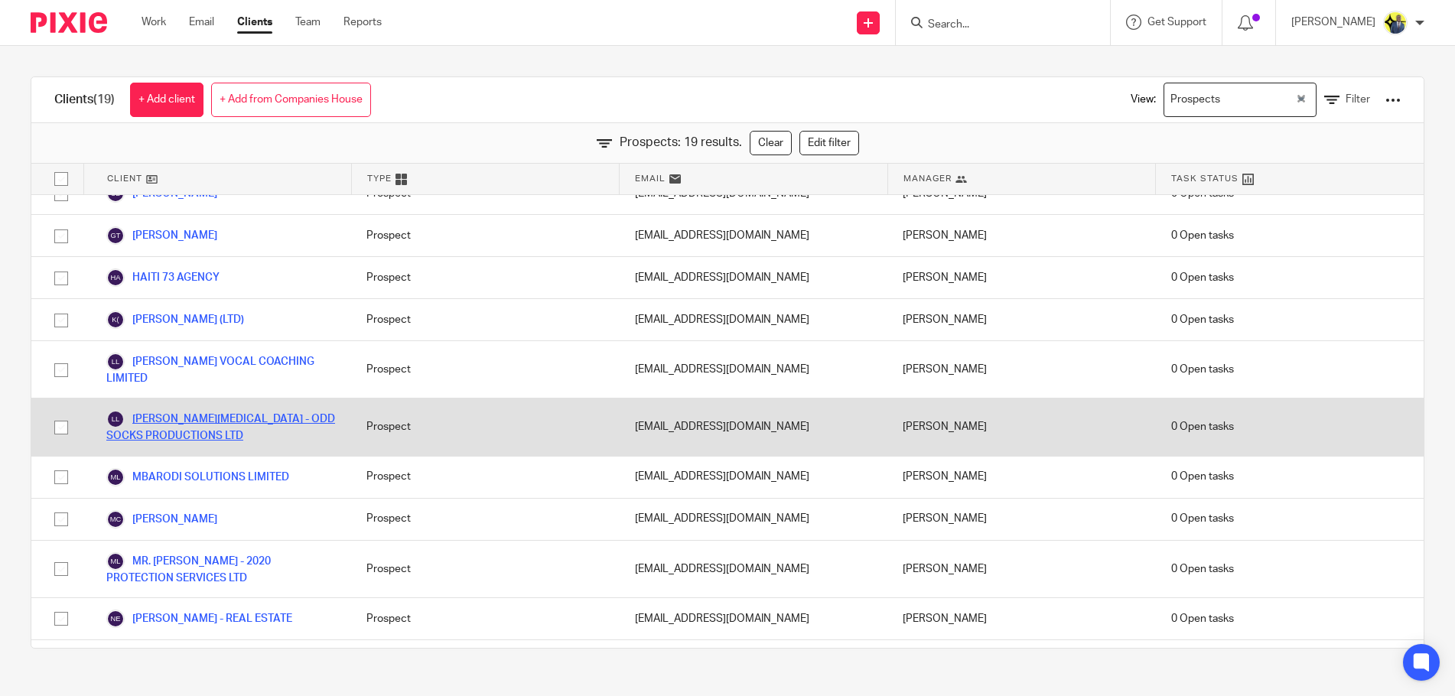
scroll to position [0, 0]
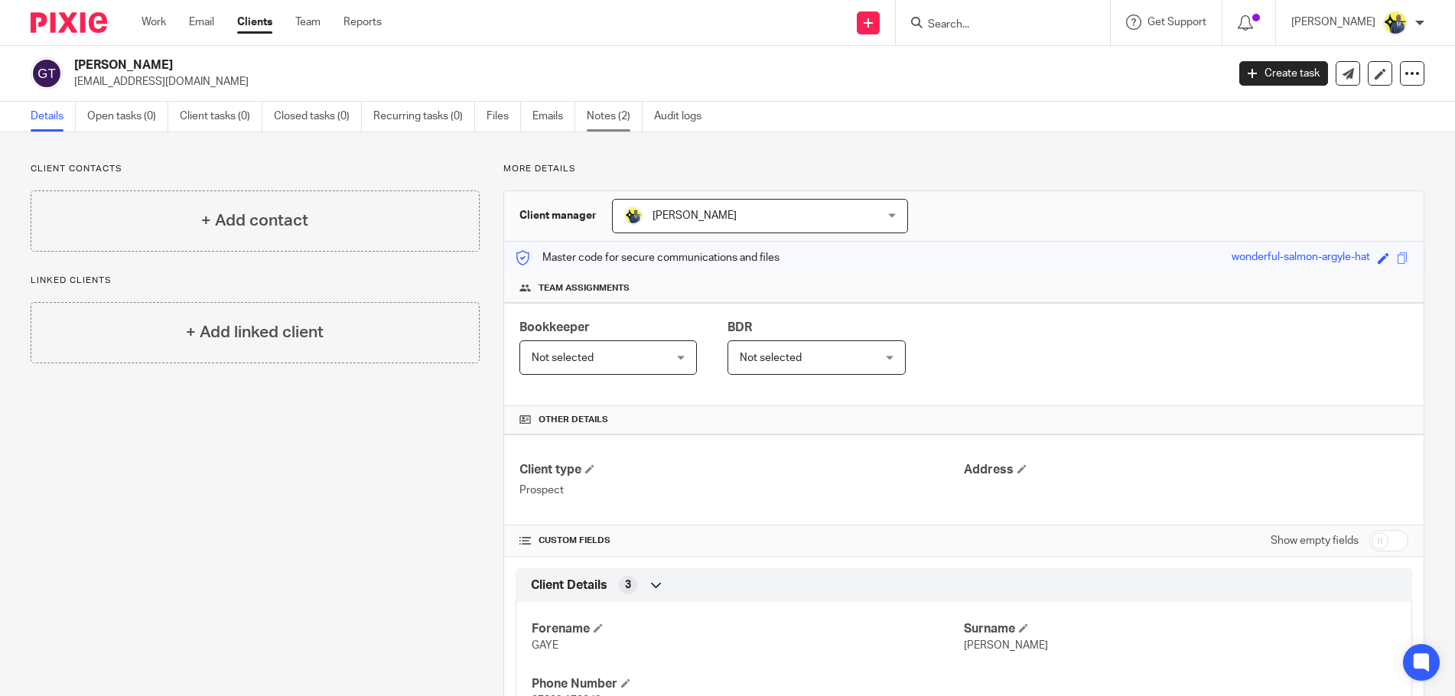
click at [615, 123] on link "Notes (2)" at bounding box center [615, 117] width 56 height 30
click at [619, 101] on div "[PERSON_NAME] VOCAL COACHING LIMITED [EMAIL_ADDRESS][DOMAIN_NAME] Create task U…" at bounding box center [727, 74] width 1455 height 56
click at [611, 116] on link "Notes (1)" at bounding box center [615, 117] width 56 height 30
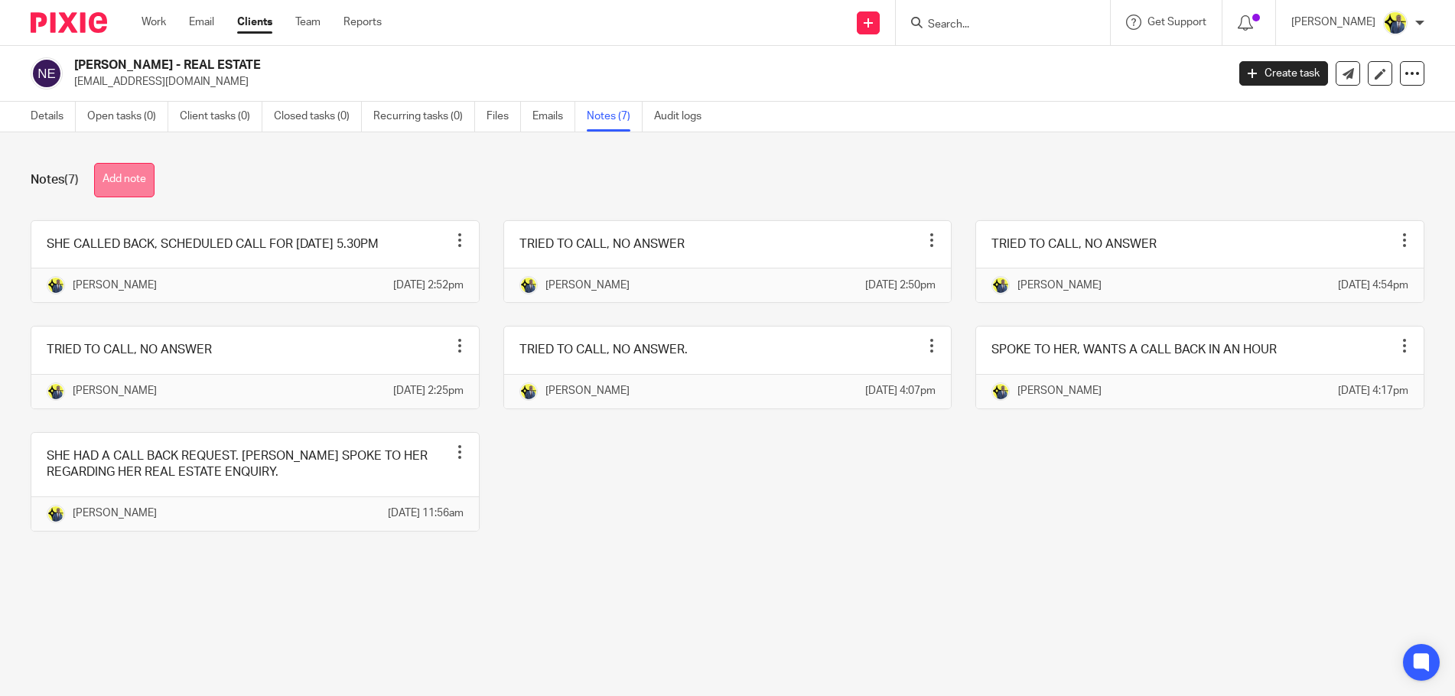
click at [138, 174] on button "Add note" at bounding box center [124, 180] width 60 height 34
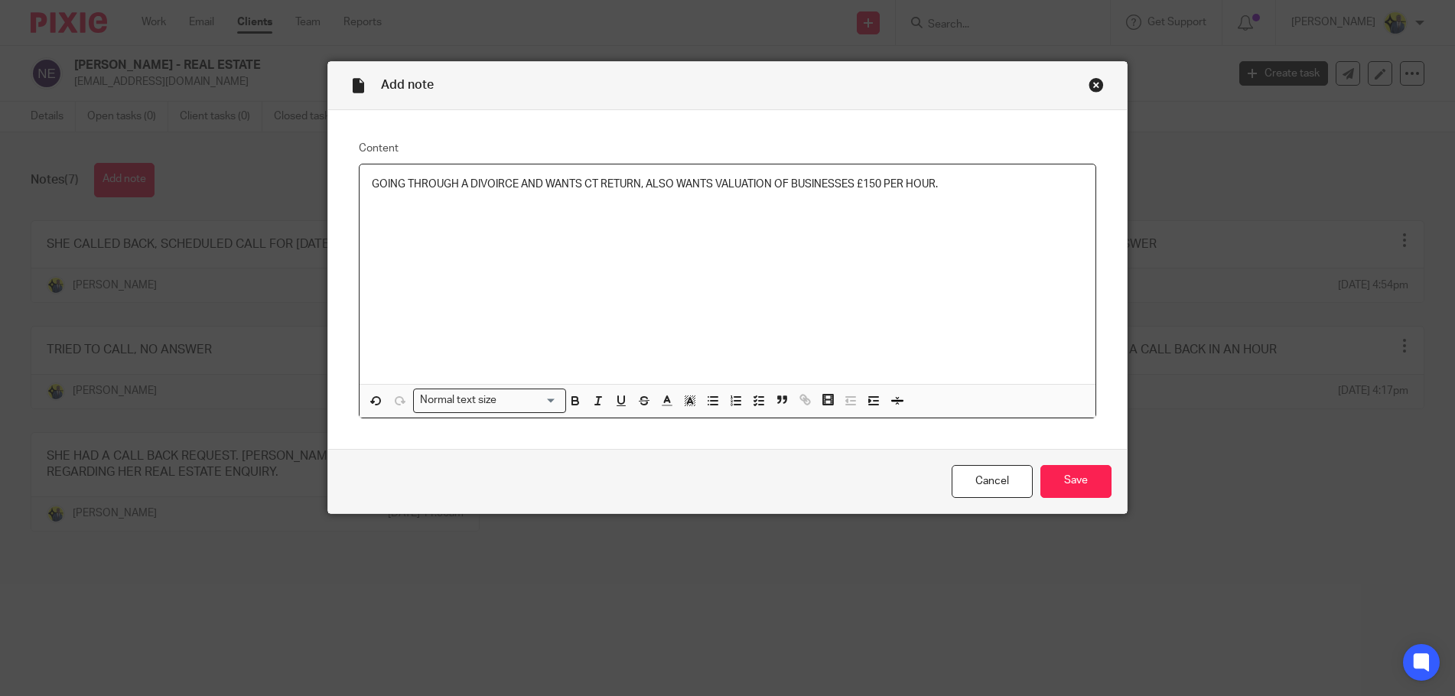
click at [633, 181] on p "GOING THROUGH A DIVOIRCE AND WANTS CT RETURN, ALSO WANTS VALUATION OF BUSINESSE…" at bounding box center [728, 184] width 712 height 15
click at [693, 186] on p "GOING THROUGH A DIVOIRCE AND WANTS CT RETURN £2,000 PERANNUM , ALSO WANTS VALUA…" at bounding box center [728, 184] width 712 height 15
click at [1079, 483] on input "Save" at bounding box center [1076, 481] width 71 height 33
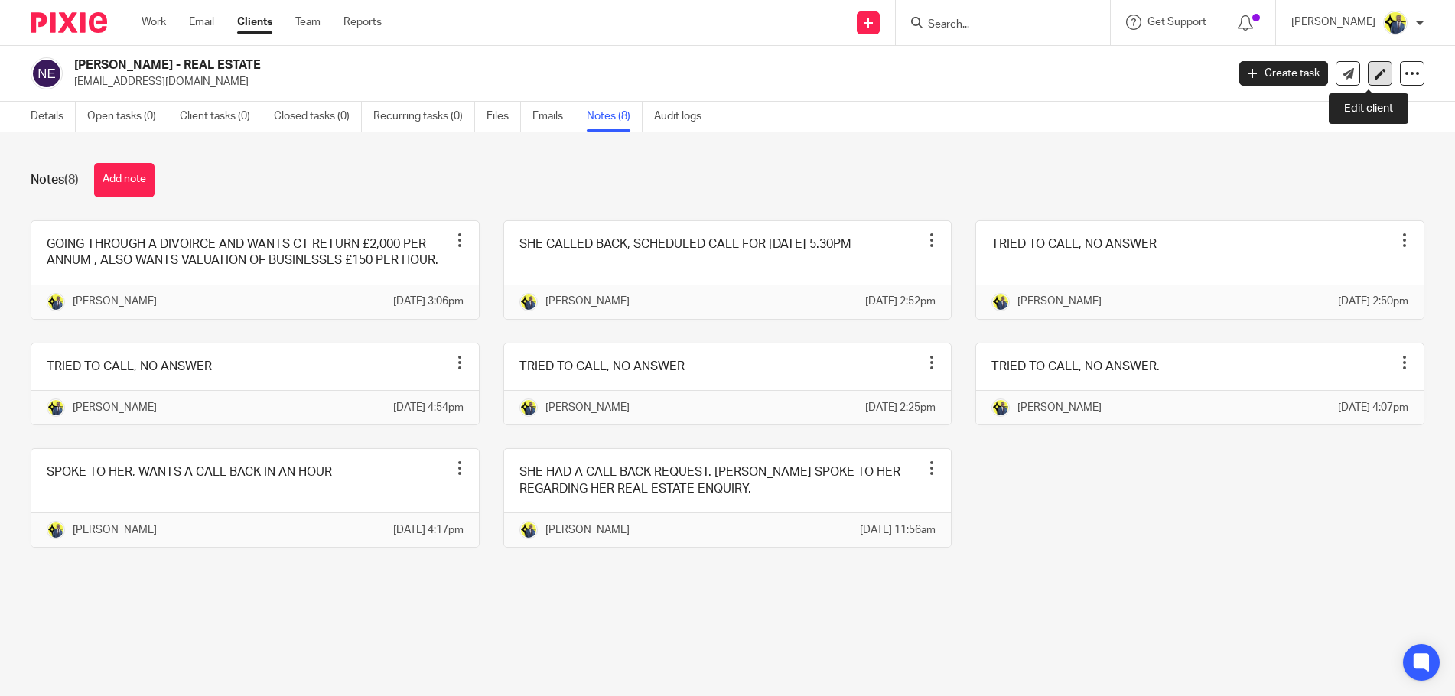
click at [1375, 76] on icon at bounding box center [1380, 73] width 11 height 11
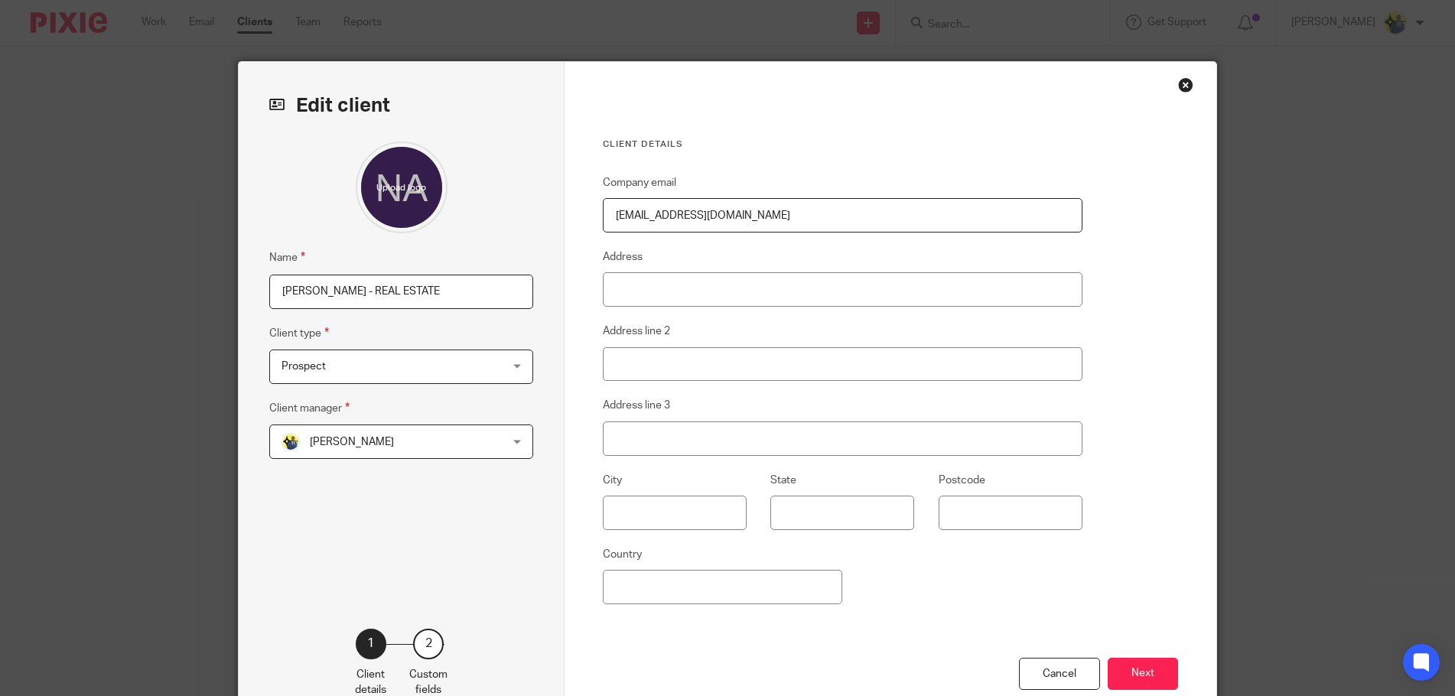
click at [473, 295] on input "NWAMAKA AGWUNA - REAL ESTATE" at bounding box center [401, 292] width 264 height 34
type input "[PERSON_NAME] - REAL ESTATE - DISSOLVED"
click at [1157, 670] on button "Next" at bounding box center [1143, 674] width 70 height 33
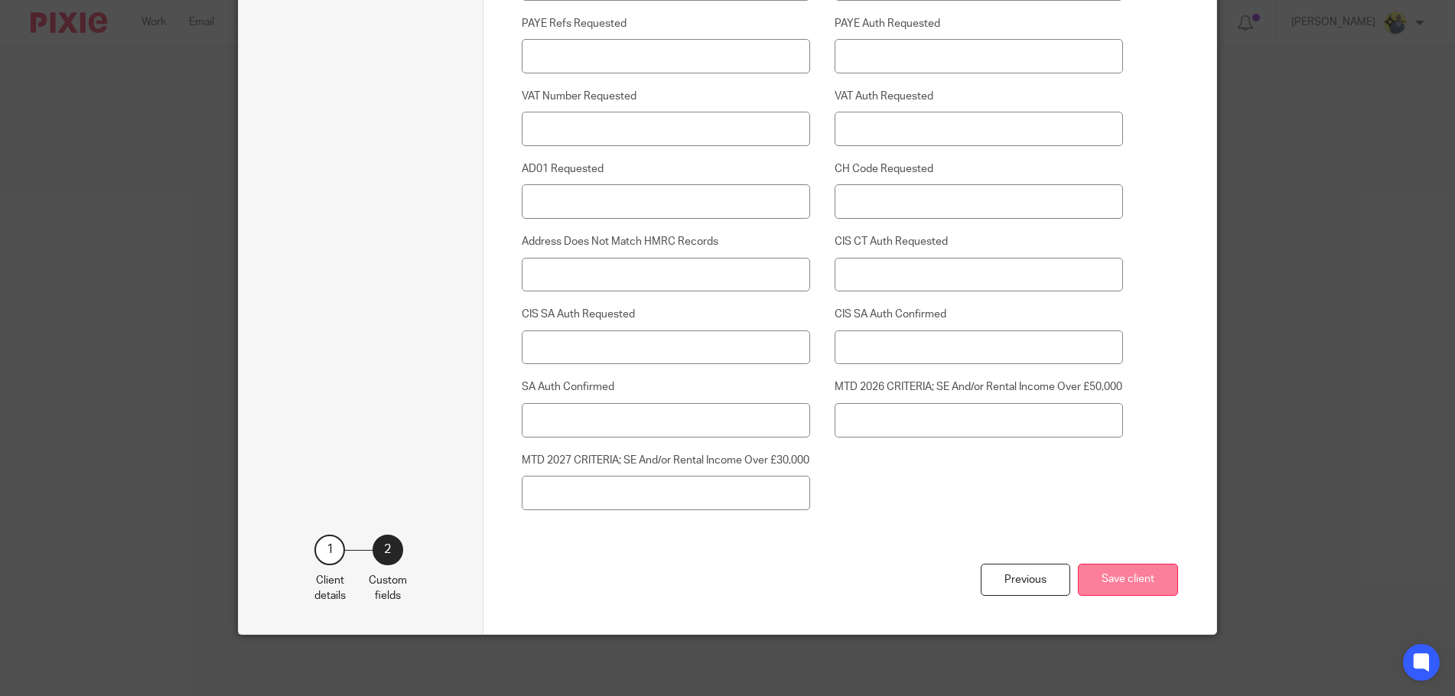
scroll to position [3756, 0]
click at [1121, 577] on button "Save client" at bounding box center [1128, 580] width 100 height 33
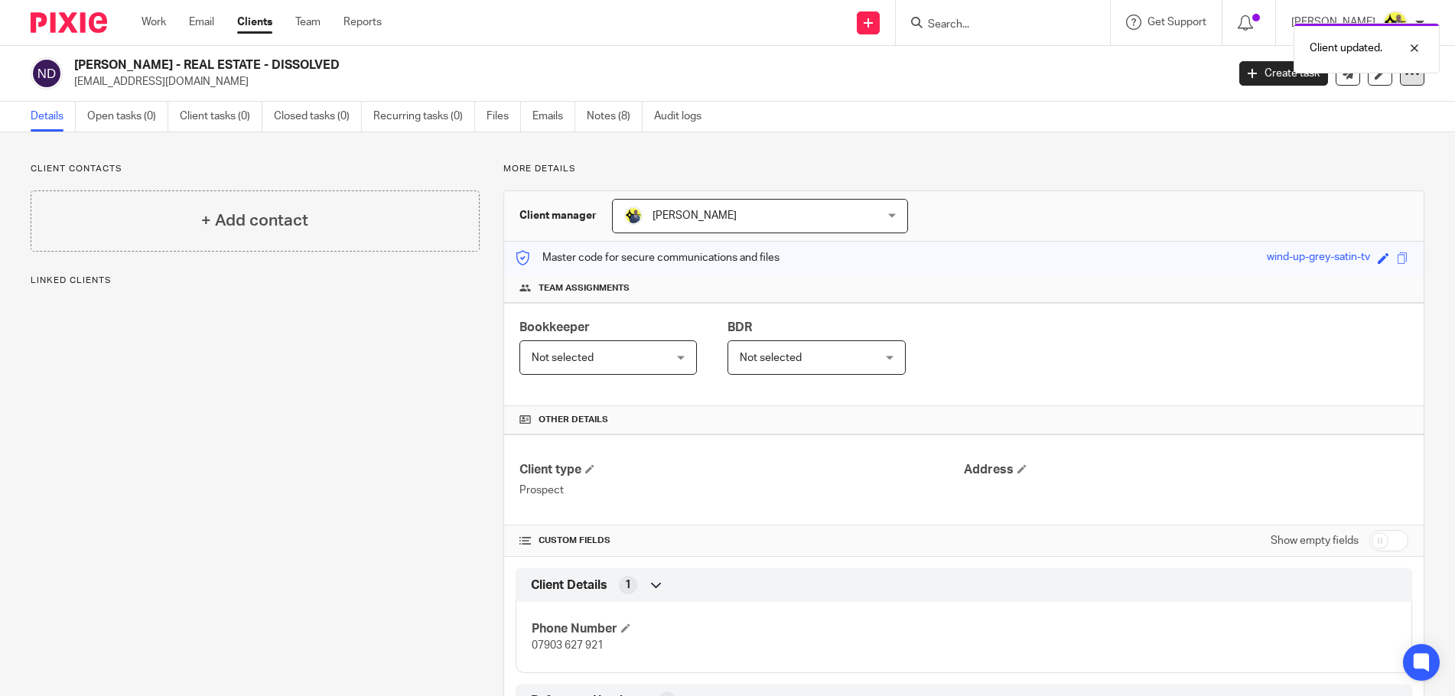
click at [1405, 77] on icon at bounding box center [1412, 73] width 15 height 15
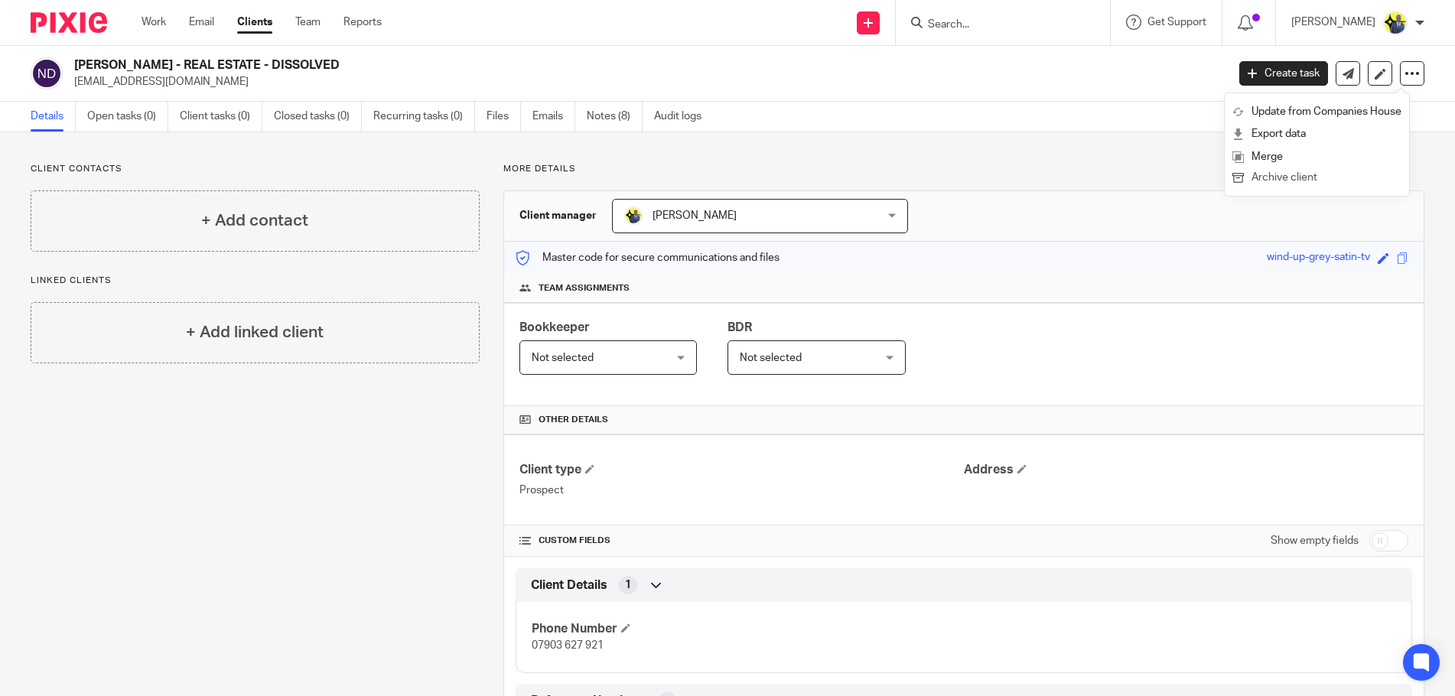
click at [1275, 178] on button "Archive client" at bounding box center [1317, 178] width 169 height 20
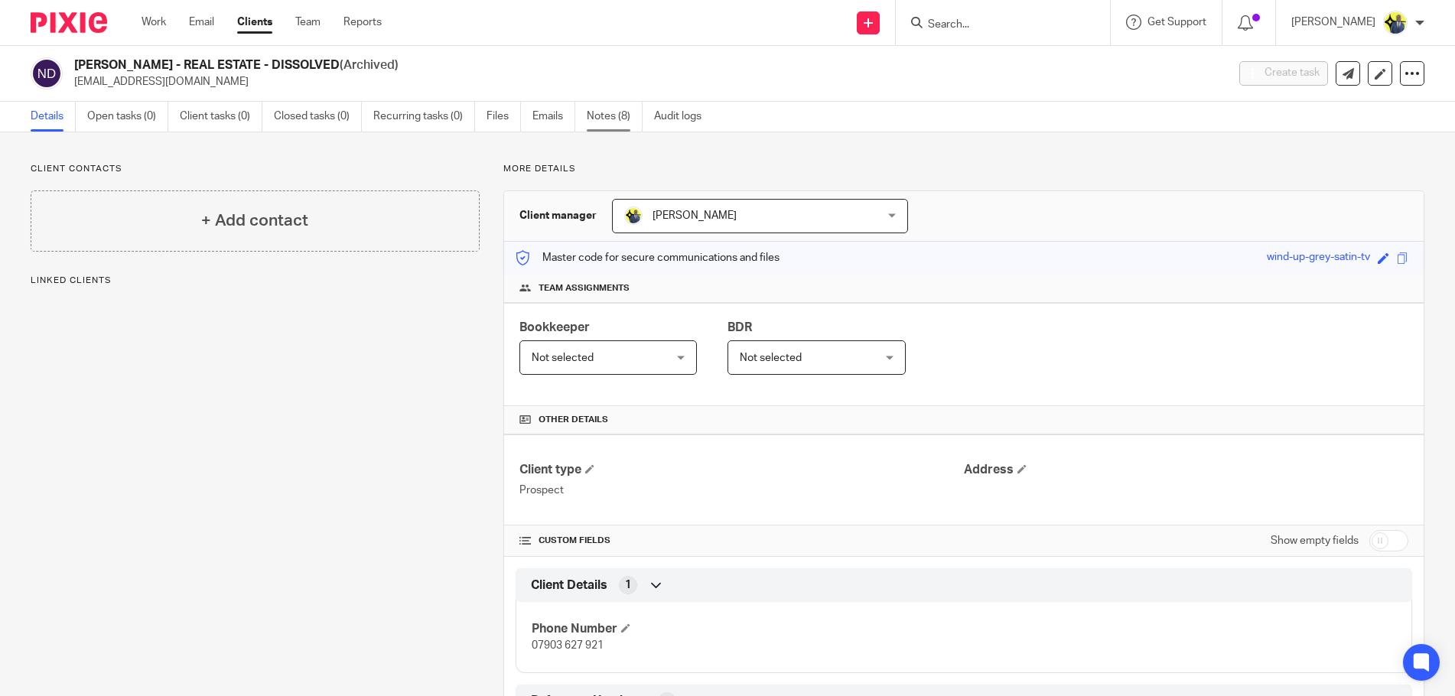
click at [605, 113] on link "Notes (8)" at bounding box center [615, 117] width 56 height 30
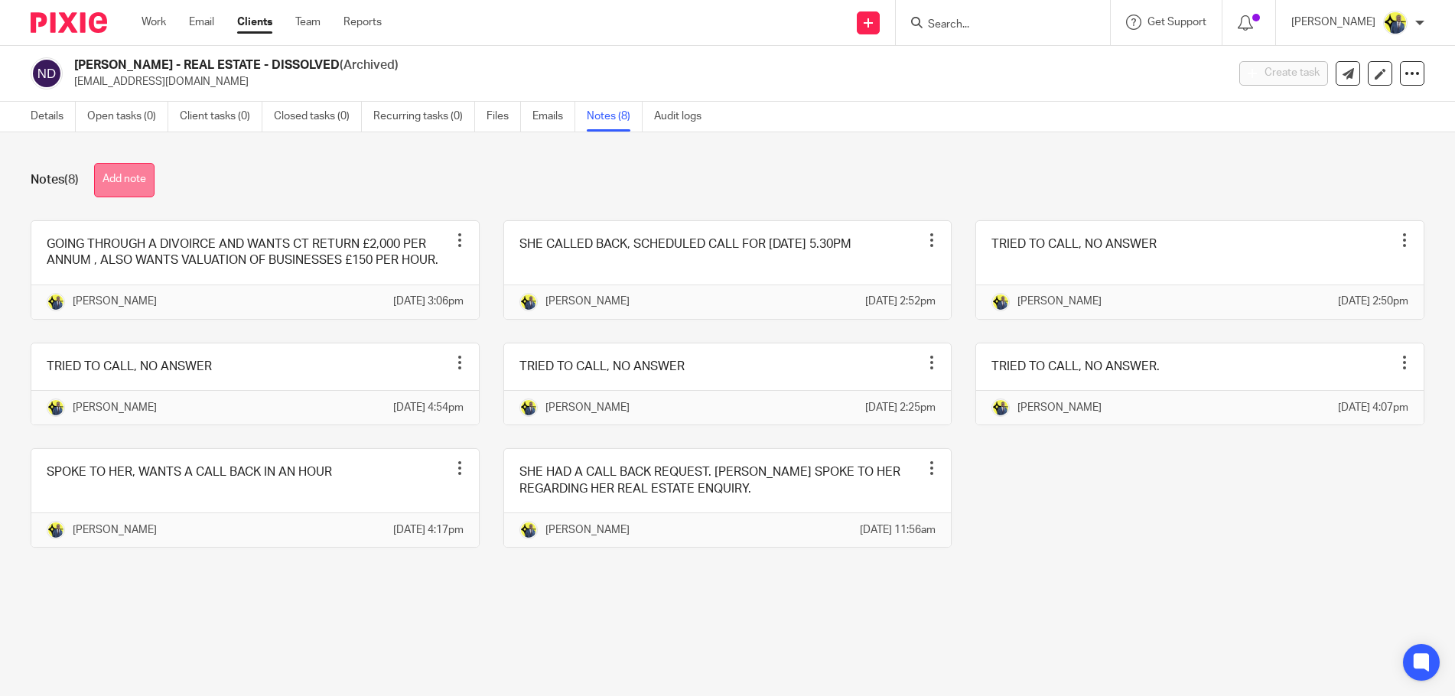
click at [119, 180] on button "Add note" at bounding box center [124, 180] width 60 height 34
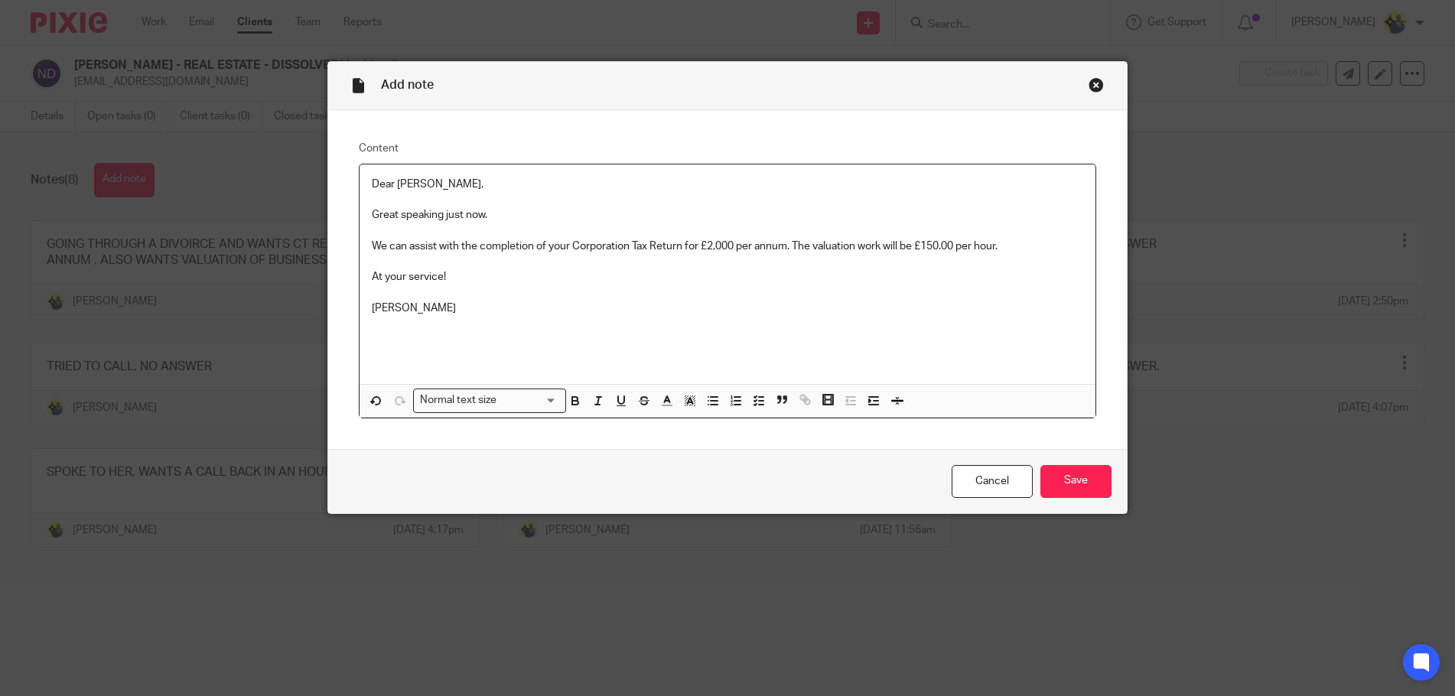
click at [365, 180] on div "Dear Nwamaka, Great speaking just now. We can assist with the completion of you…" at bounding box center [728, 275] width 736 height 220
click at [442, 305] on p "[PERSON_NAME]" at bounding box center [728, 308] width 712 height 15
click at [1071, 483] on input "Save" at bounding box center [1076, 481] width 71 height 33
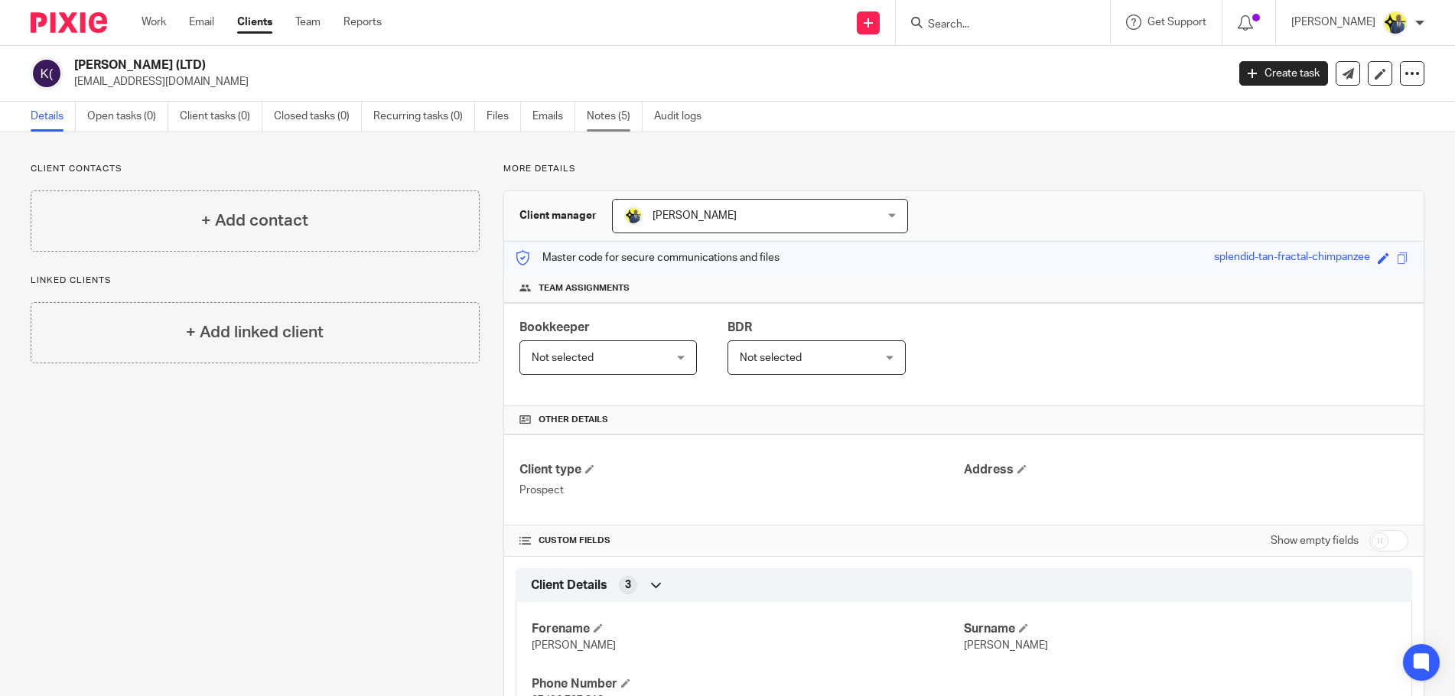
click at [597, 122] on link "Notes (5)" at bounding box center [615, 117] width 56 height 30
click at [599, 116] on link "Notes (23)" at bounding box center [618, 117] width 62 height 30
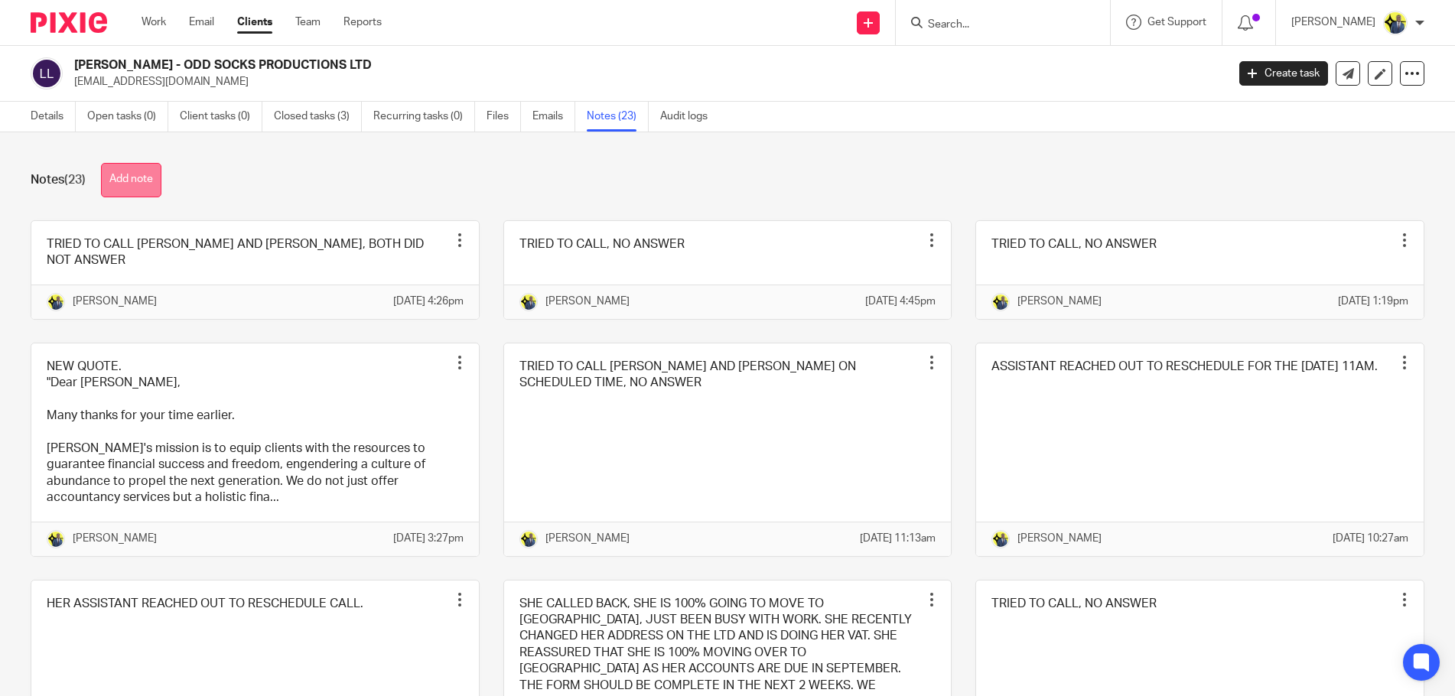
click at [144, 181] on button "Add note" at bounding box center [131, 180] width 60 height 34
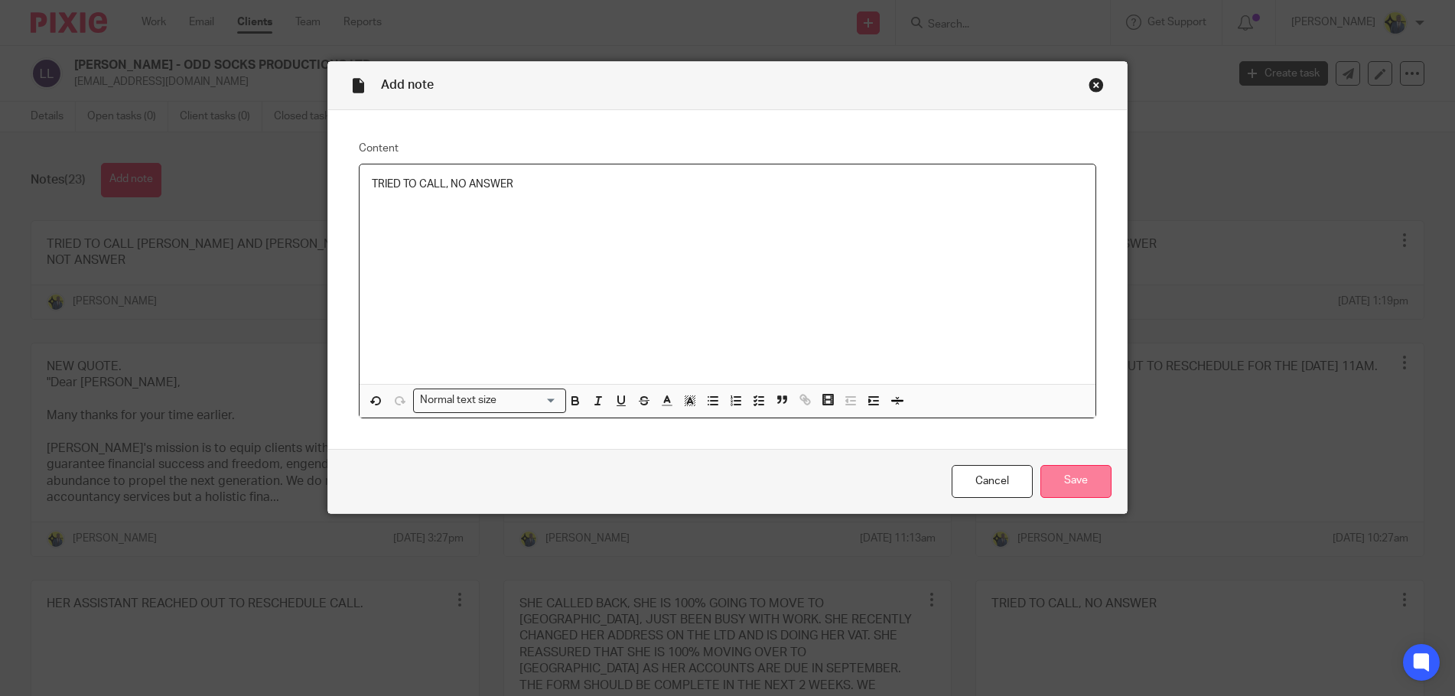
click at [1083, 478] on input "Save" at bounding box center [1076, 481] width 71 height 33
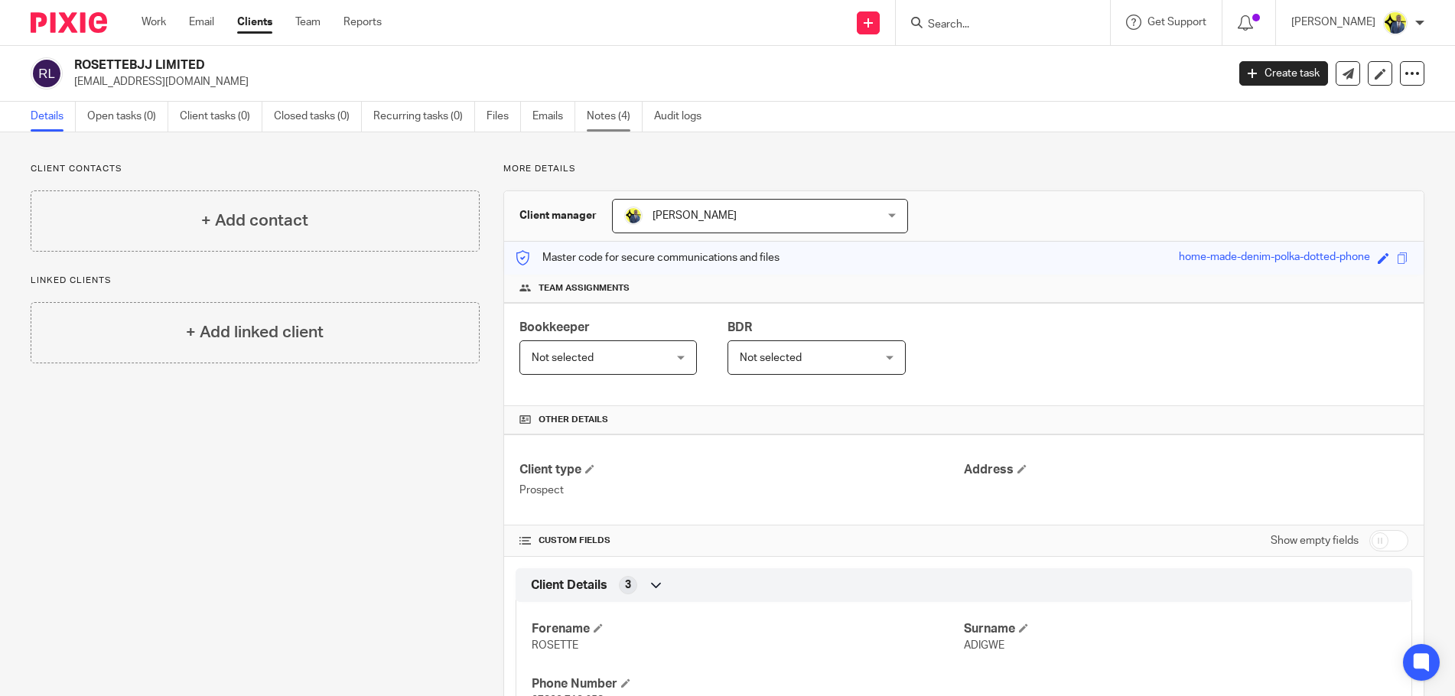
click at [614, 110] on link "Notes (4)" at bounding box center [615, 117] width 56 height 30
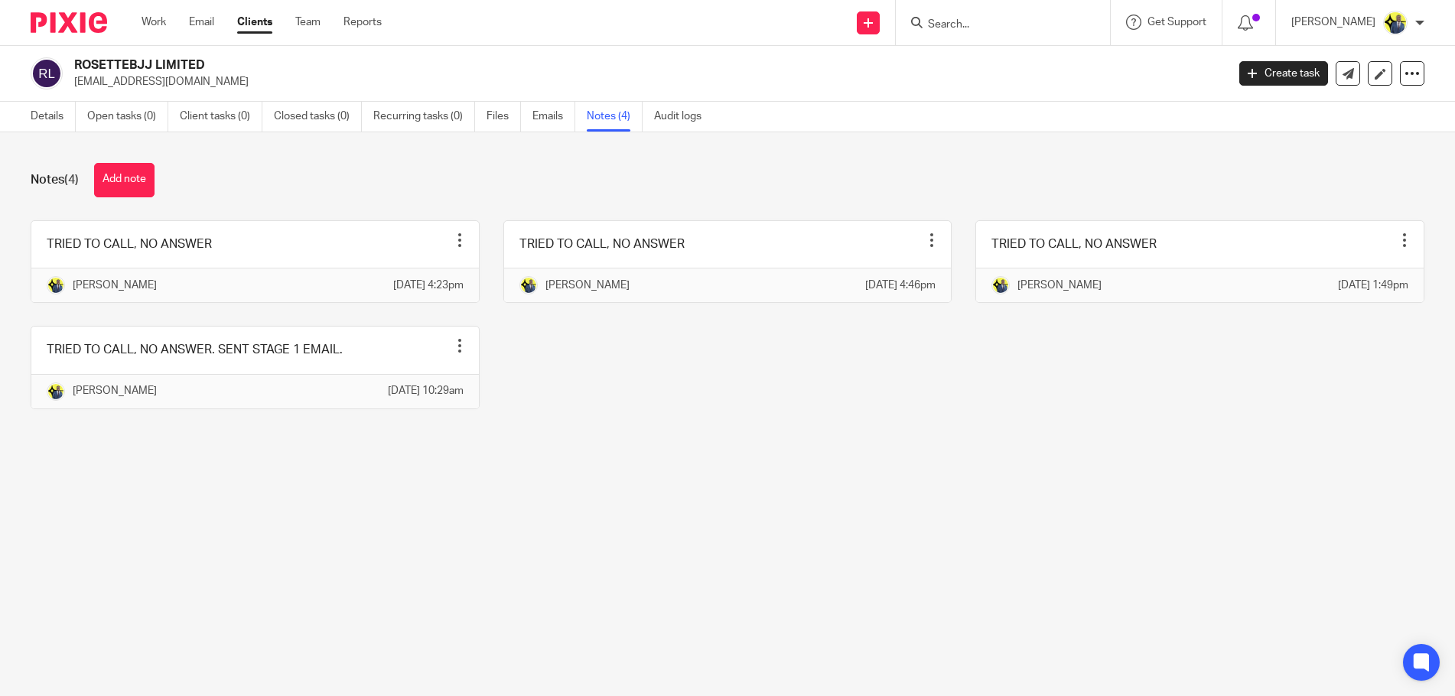
click at [110, 199] on div "Notes (4) Add note TRIED TO CALL, NO ANSWER Pin note Edit note Delete note [PER…" at bounding box center [727, 297] width 1455 height 331
click at [112, 187] on button "Add note" at bounding box center [124, 180] width 60 height 34
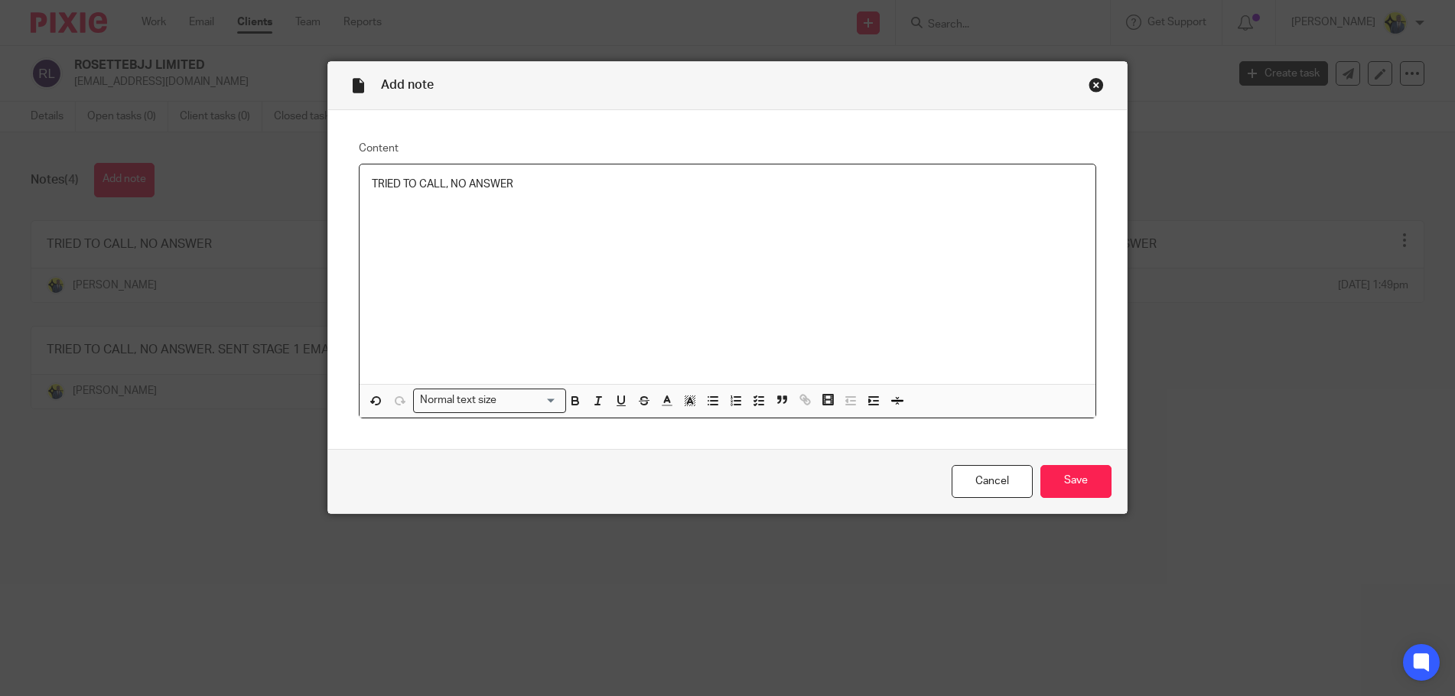
click at [1095, 500] on div "Cancel Save" at bounding box center [727, 481] width 799 height 64
click at [1079, 475] on input "Save" at bounding box center [1076, 481] width 71 height 33
